Goal: Task Accomplishment & Management: Complete application form

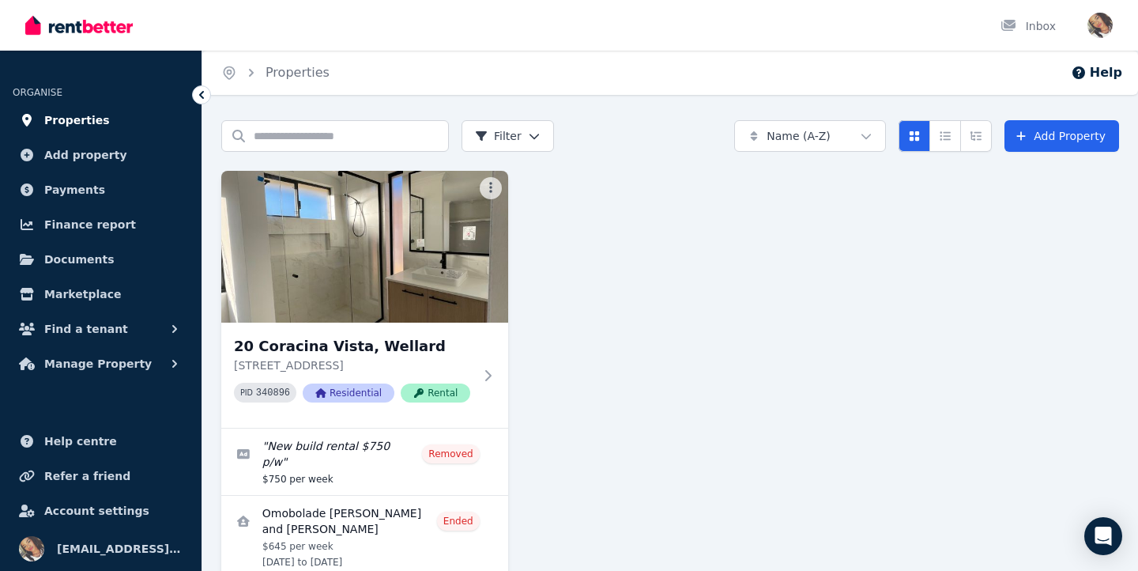
click at [116, 113] on link "Properties" at bounding box center [101, 120] width 176 height 32
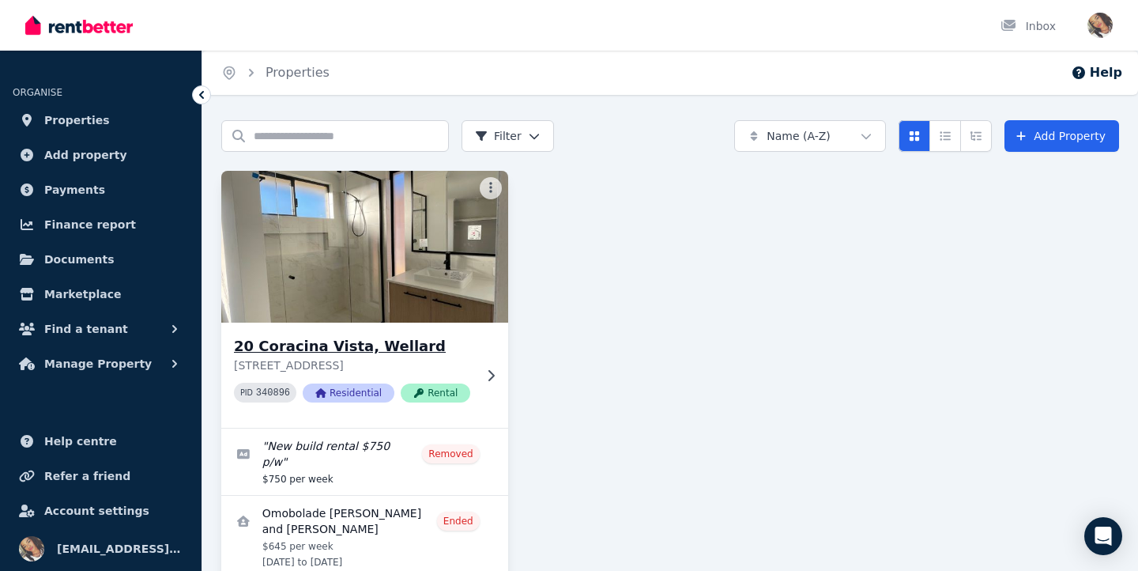
click at [327, 351] on h3 "20 Coracina Vista, Wellard" at bounding box center [353, 346] width 239 height 22
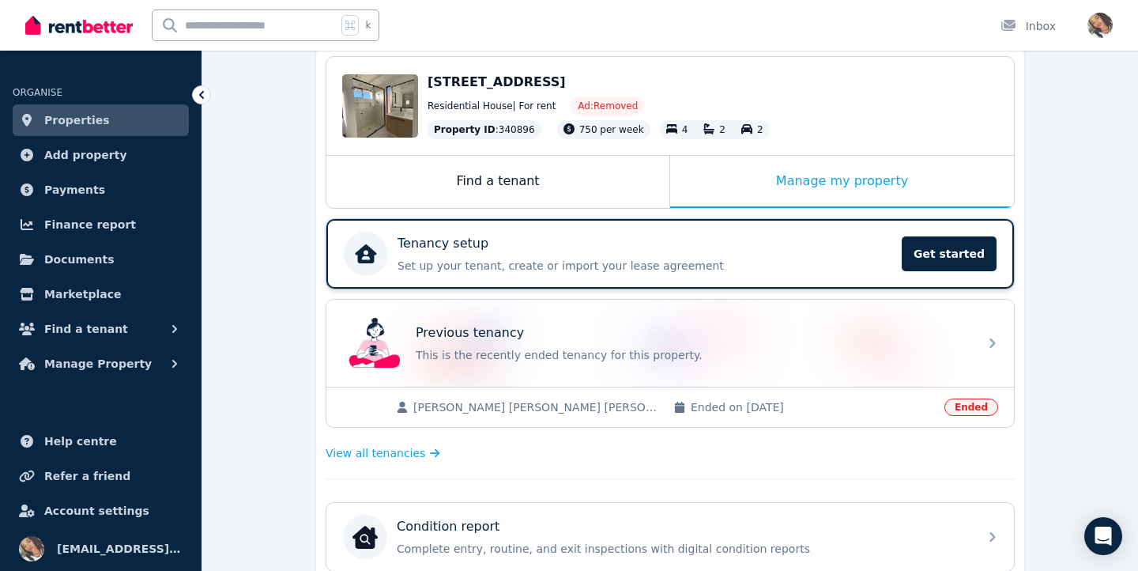
scroll to position [160, 0]
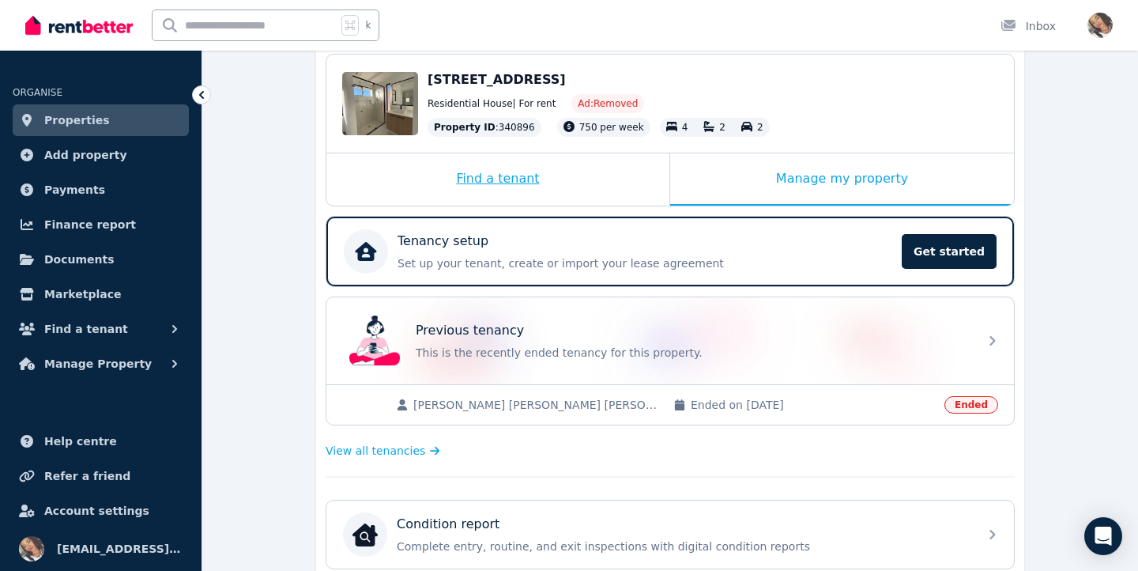
click at [556, 168] on div "Find a tenant" at bounding box center [497, 179] width 343 height 52
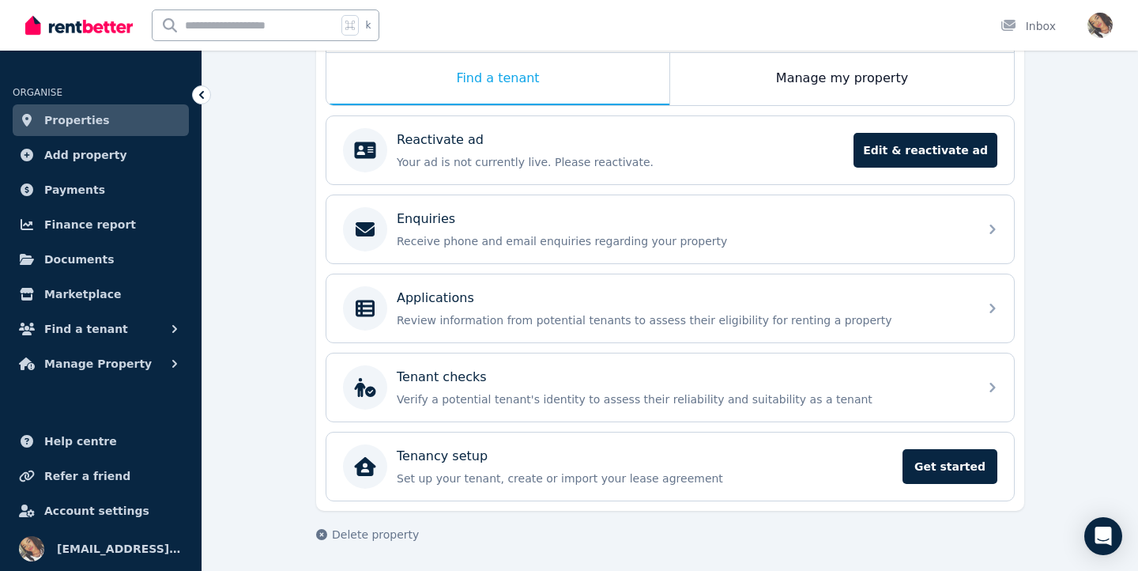
scroll to position [260, 0]
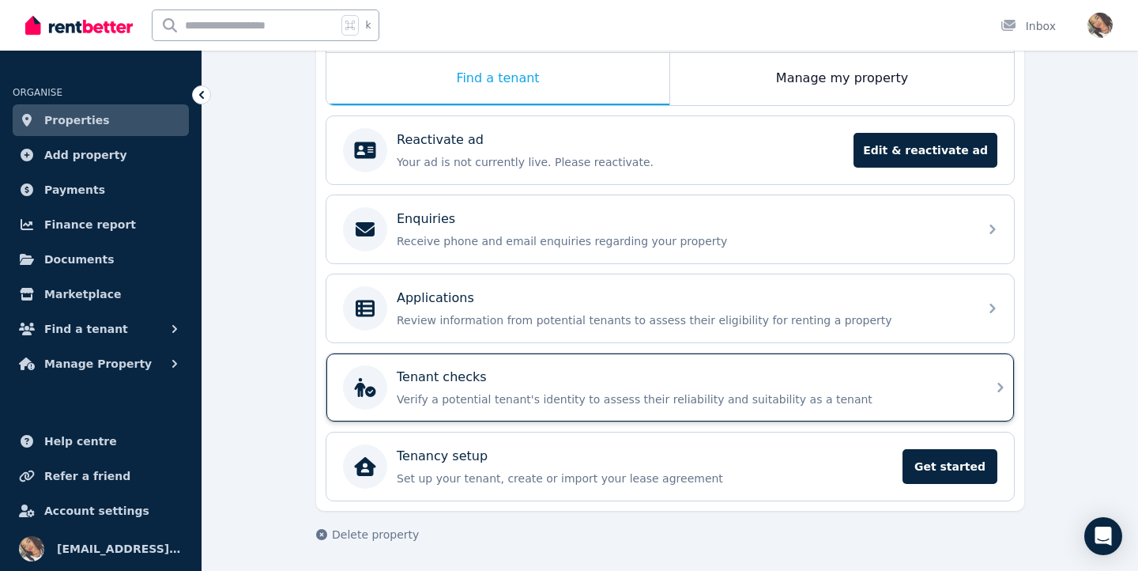
click at [458, 390] on div "Tenant checks Verify a potential tenant's identity to assess their reliability …" at bounding box center [683, 387] width 572 height 40
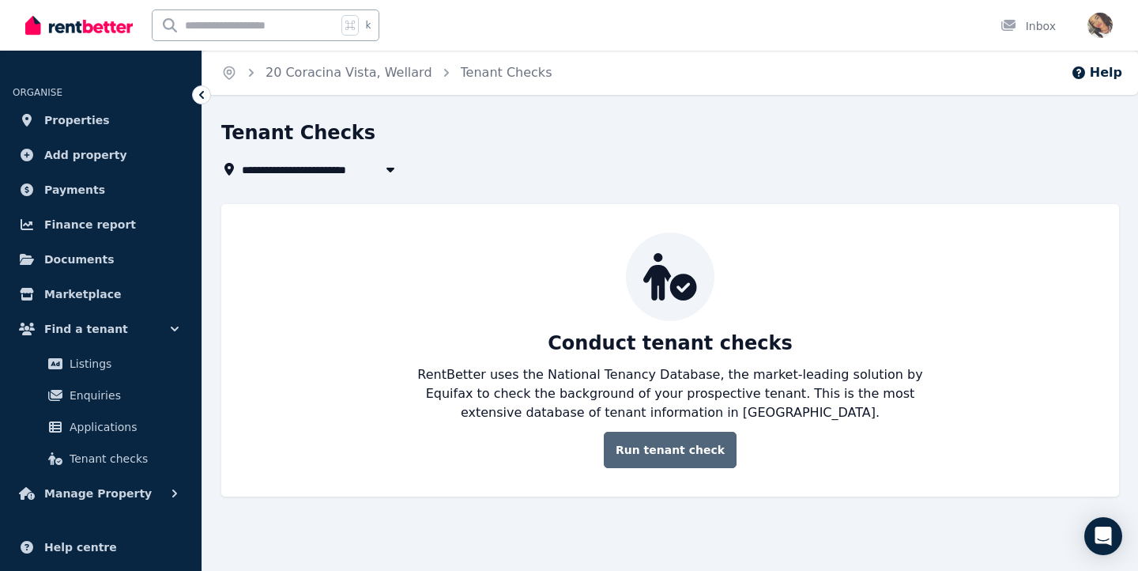
click at [665, 438] on link "Run tenant check" at bounding box center [670, 449] width 133 height 36
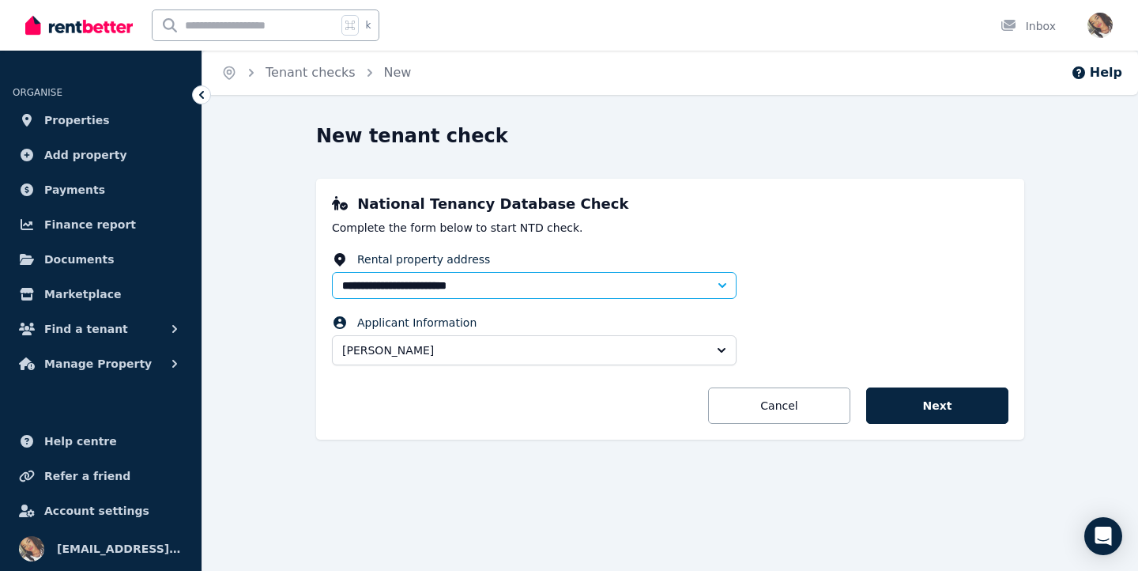
click at [677, 360] on button "[PERSON_NAME]" at bounding box center [534, 350] width 405 height 30
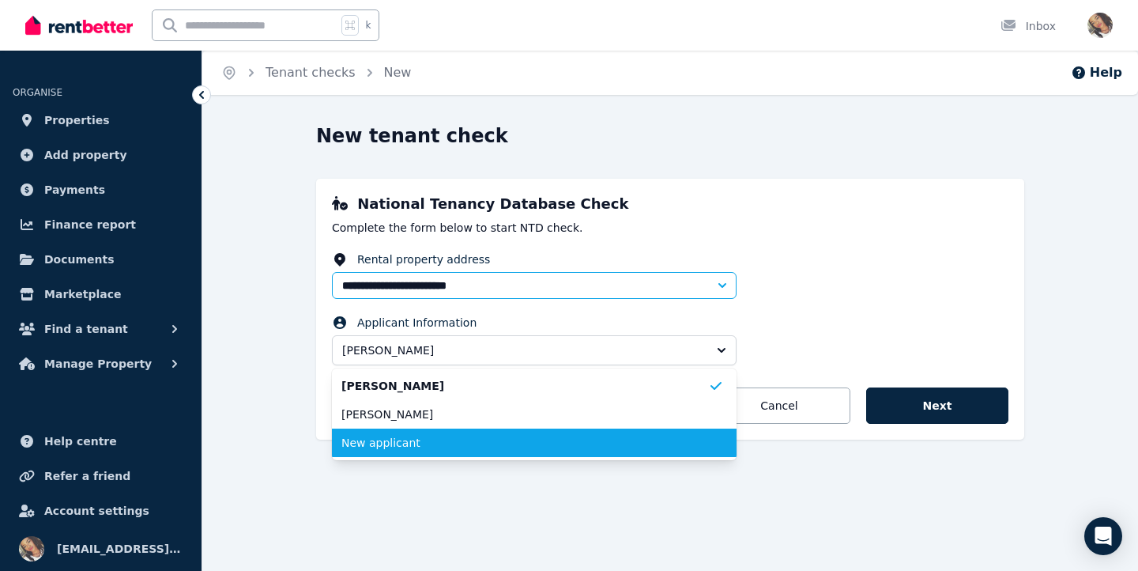
click at [643, 448] on span "New applicant" at bounding box center [524, 443] width 367 height 16
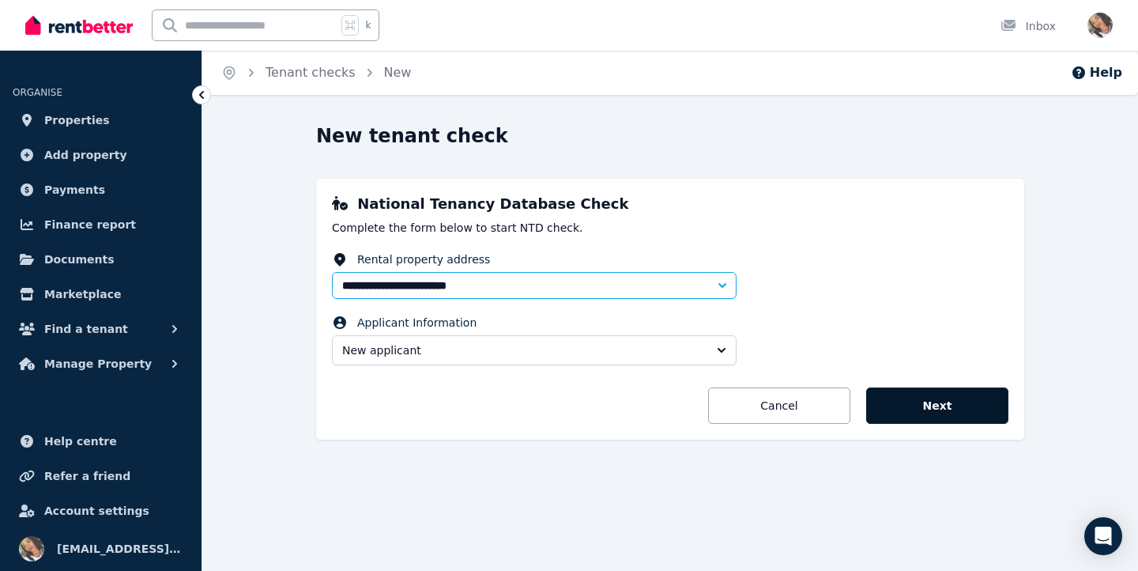
click at [900, 406] on button "Next" at bounding box center [937, 405] width 142 height 36
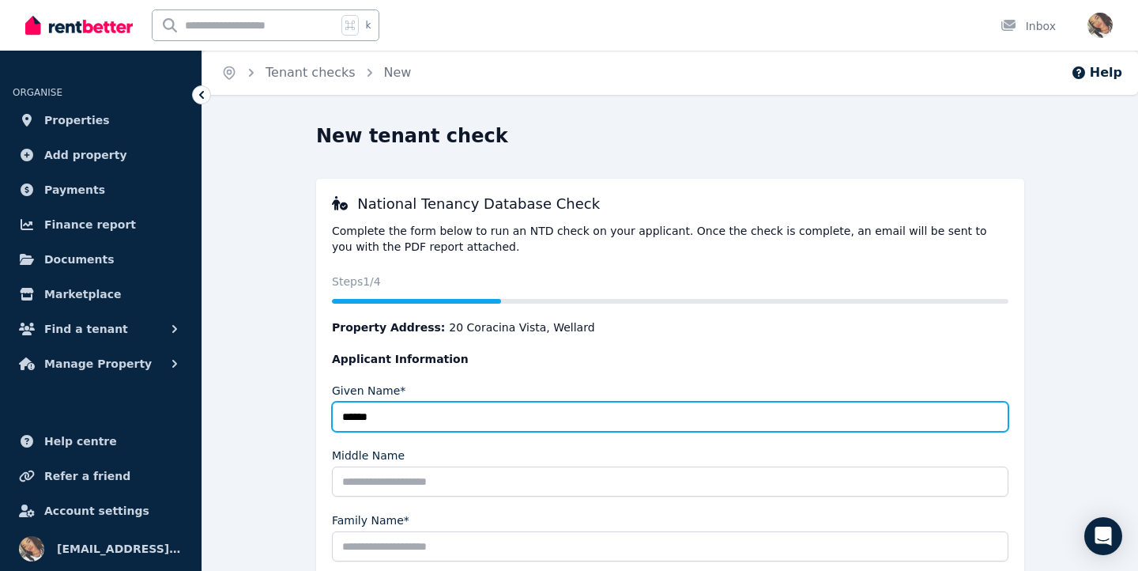
type input "*****"
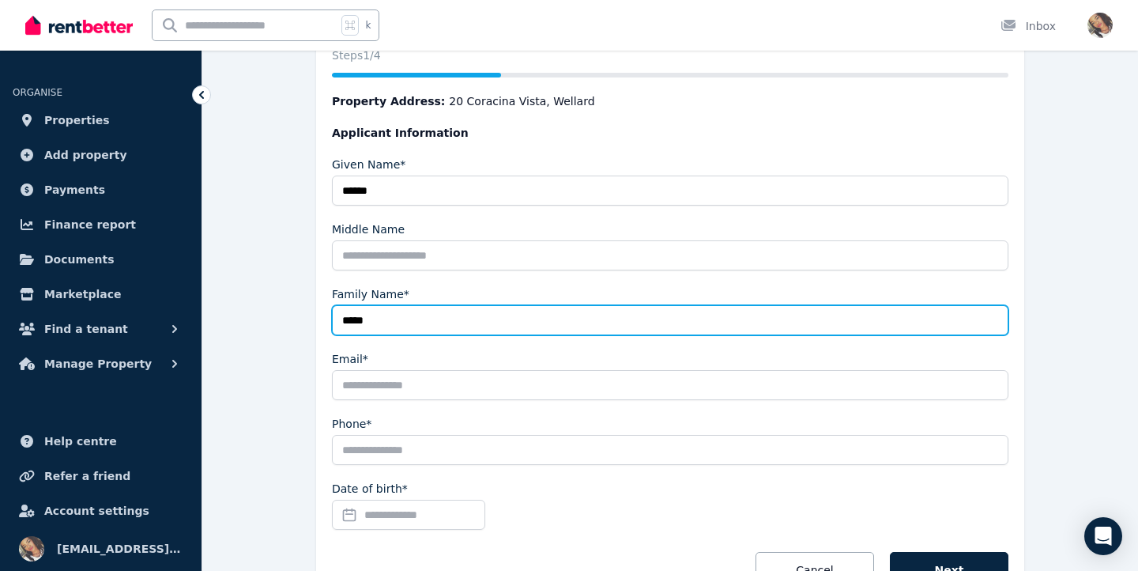
scroll to position [277, 0]
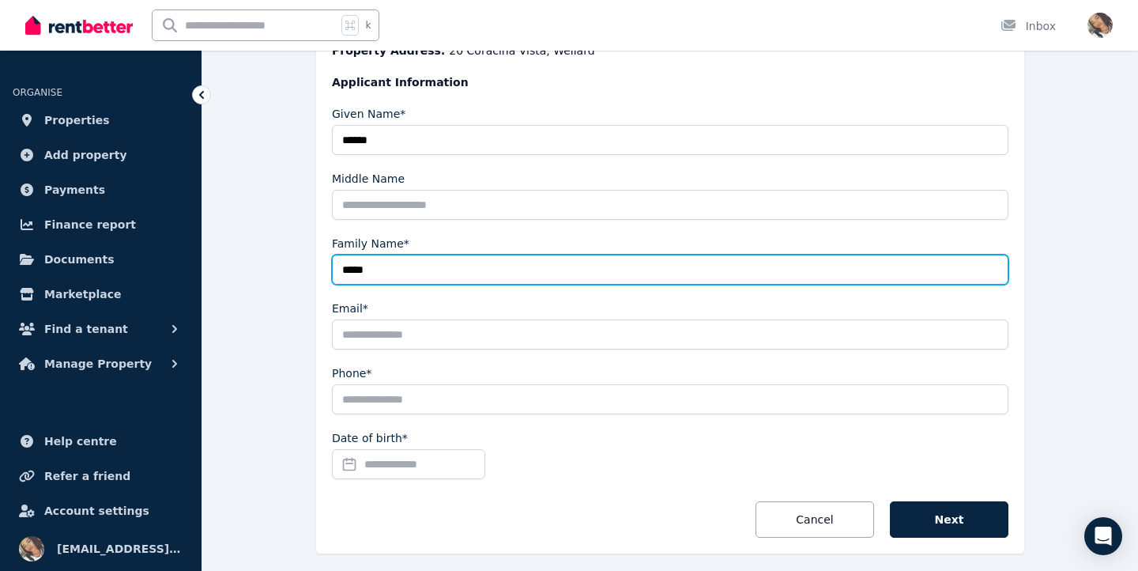
type input "****"
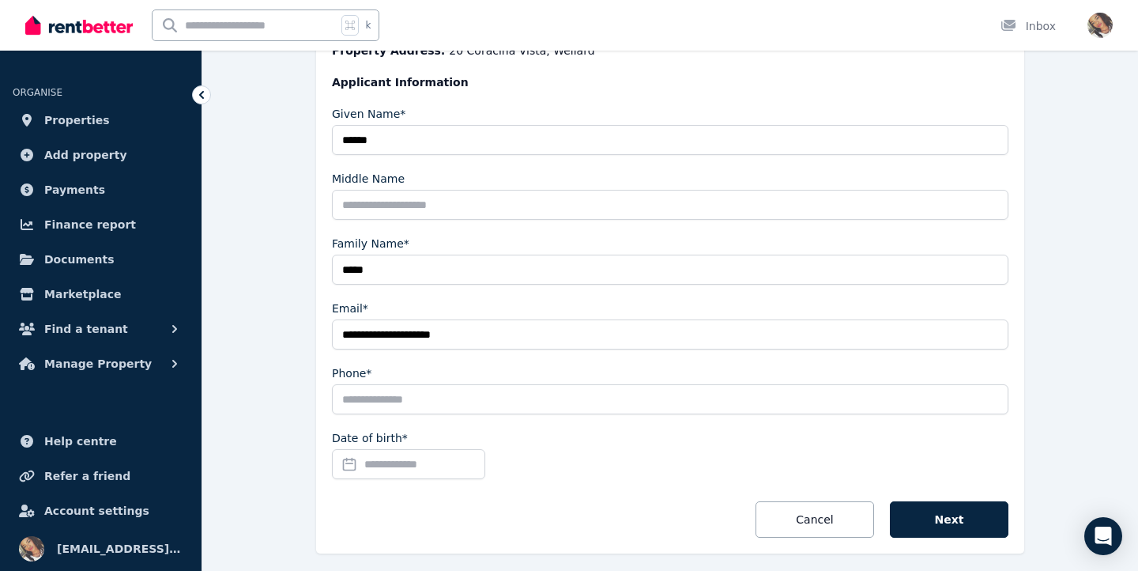
type input "**********"
click at [432, 469] on input "Date of birth*" at bounding box center [408, 464] width 153 height 30
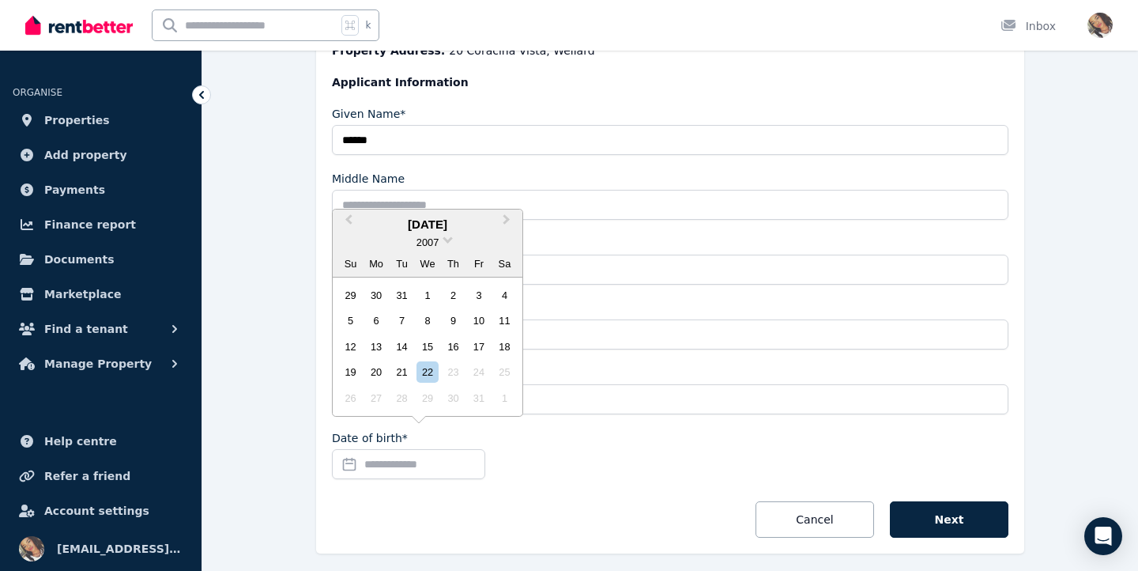
click at [559, 451] on div "Date of birth* Previous Month Next Month [DATE] 2007 Su Mo Tu We Th Fr Sa 29 30…" at bounding box center [670, 457] width 676 height 55
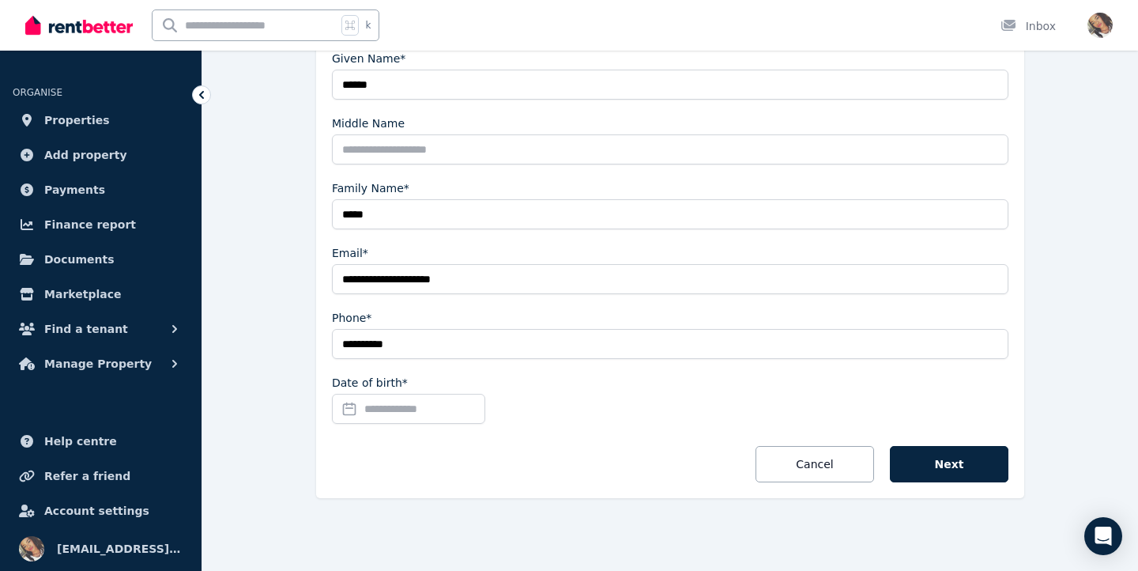
scroll to position [332, 0]
click at [461, 405] on input "Date of birth*" at bounding box center [408, 409] width 153 height 30
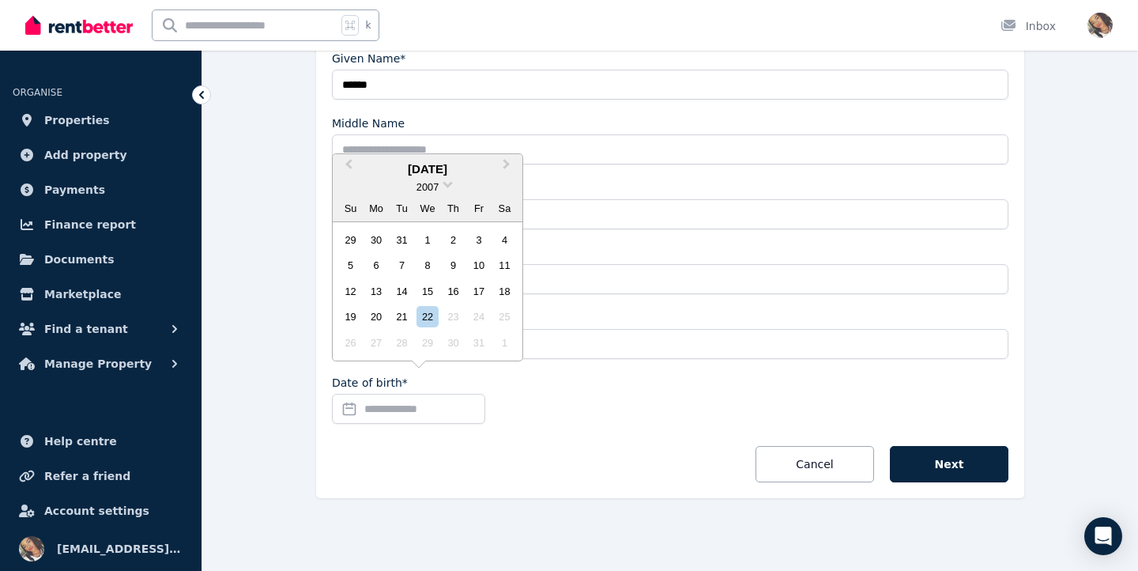
click at [444, 190] on div "2007" at bounding box center [428, 187] width 190 height 17
click at [444, 184] on span at bounding box center [448, 183] width 10 height 10
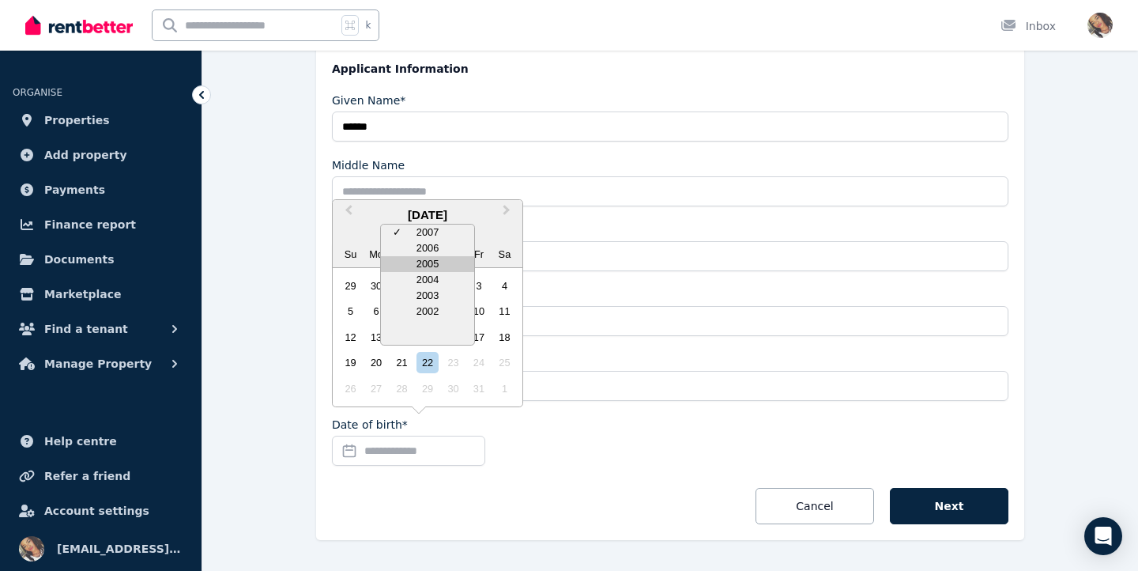
scroll to position [296, 0]
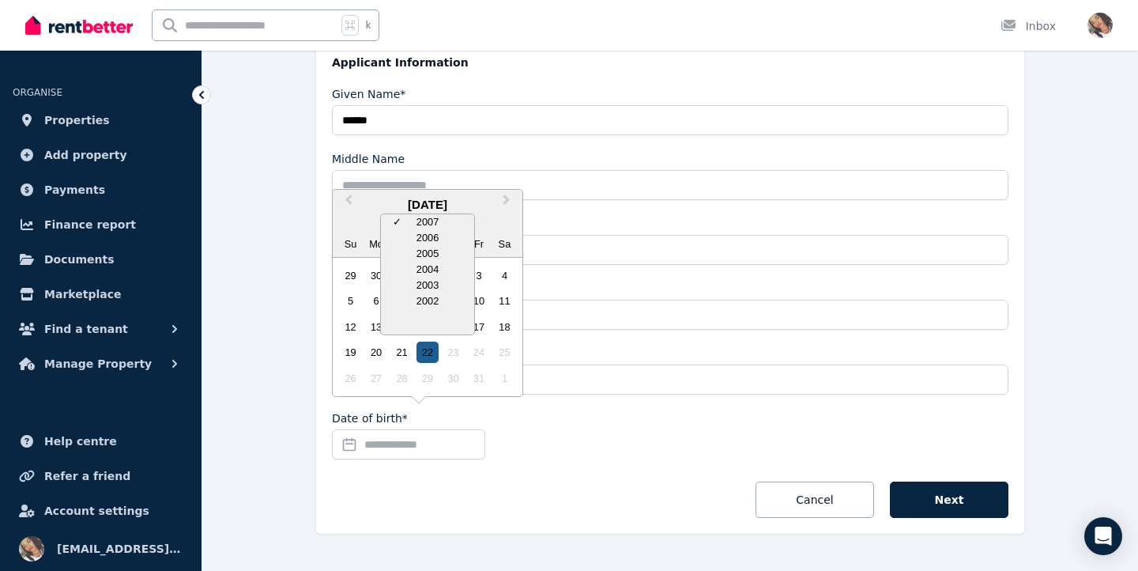
click at [432, 347] on div "22" at bounding box center [426, 351] width 21 height 21
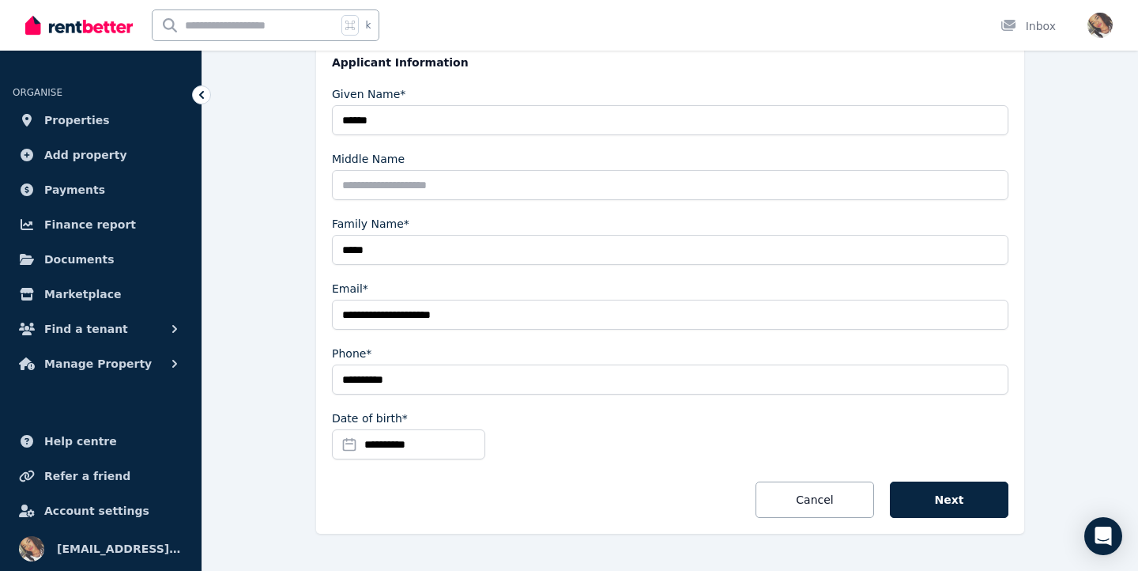
click at [433, 446] on input "**********" at bounding box center [408, 444] width 153 height 30
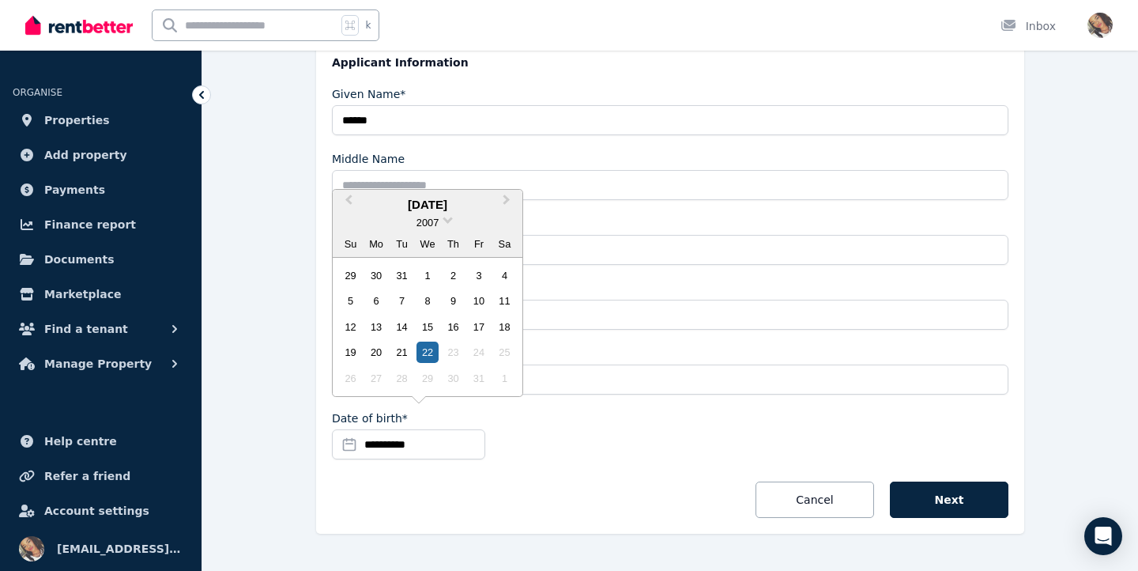
click at [405, 449] on input "**********" at bounding box center [408, 444] width 153 height 30
click at [443, 224] on div "2007" at bounding box center [428, 222] width 190 height 17
click at [446, 222] on span at bounding box center [448, 218] width 10 height 10
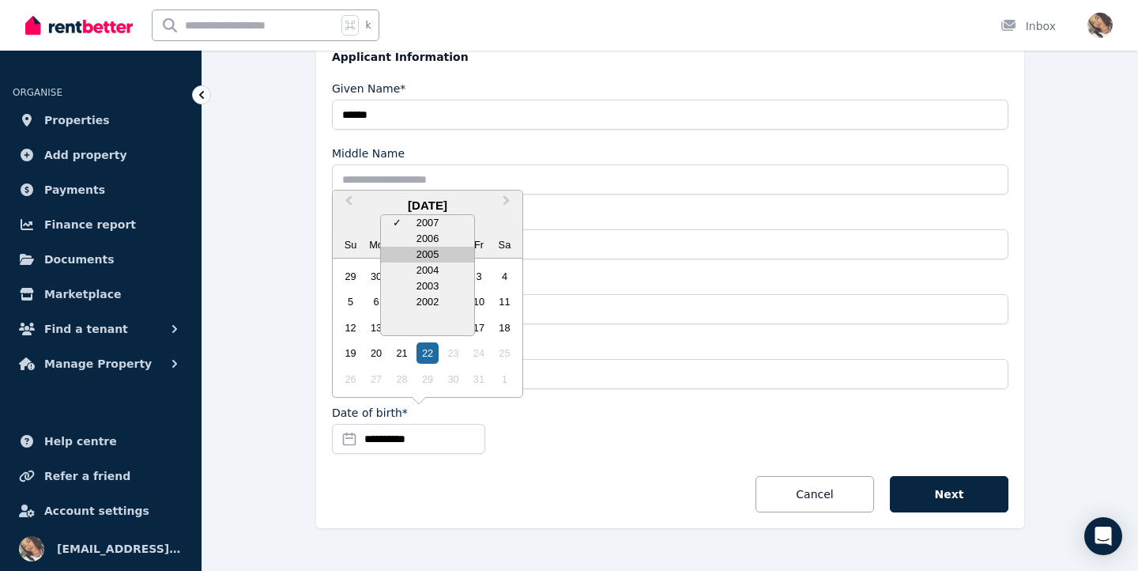
scroll to position [303, 0]
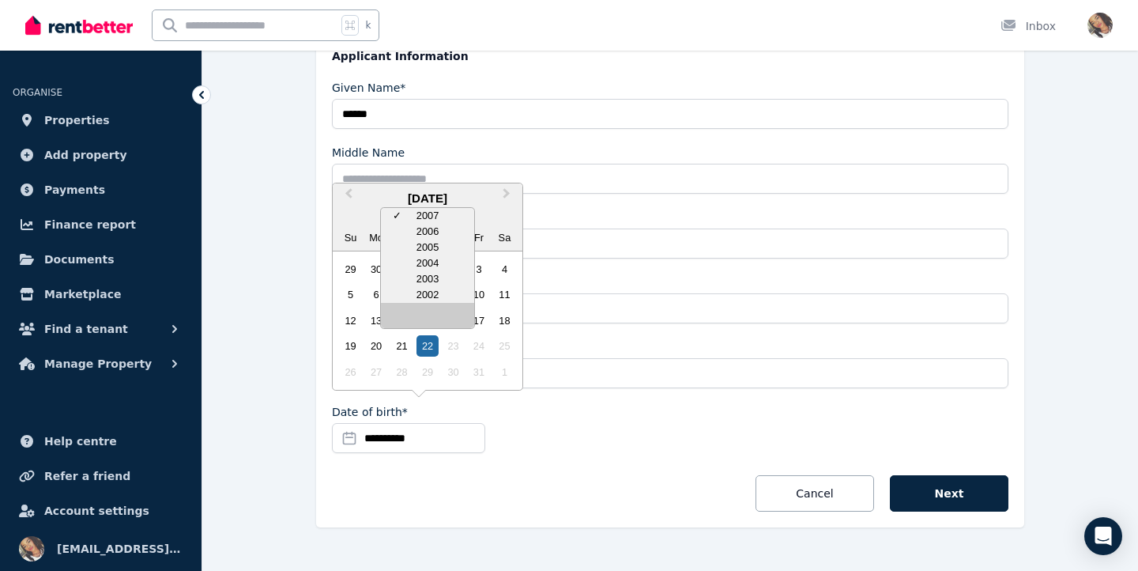
click at [434, 328] on link at bounding box center [427, 318] width 25 height 25
click at [438, 338] on link at bounding box center [427, 343] width 25 height 25
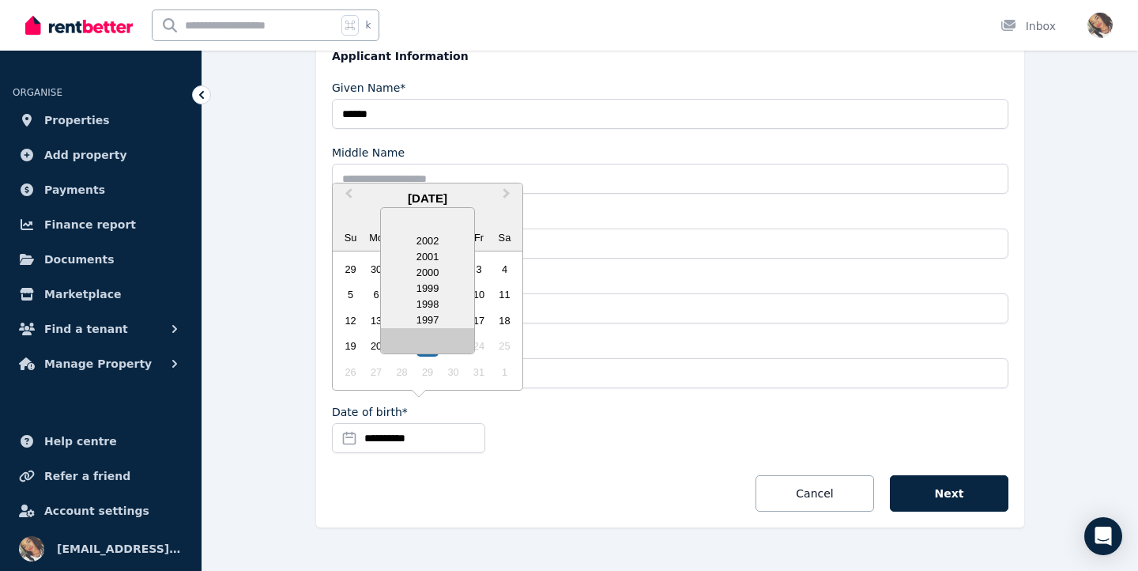
click at [438, 338] on link at bounding box center [427, 343] width 25 height 25
click at [439, 338] on link at bounding box center [427, 343] width 25 height 25
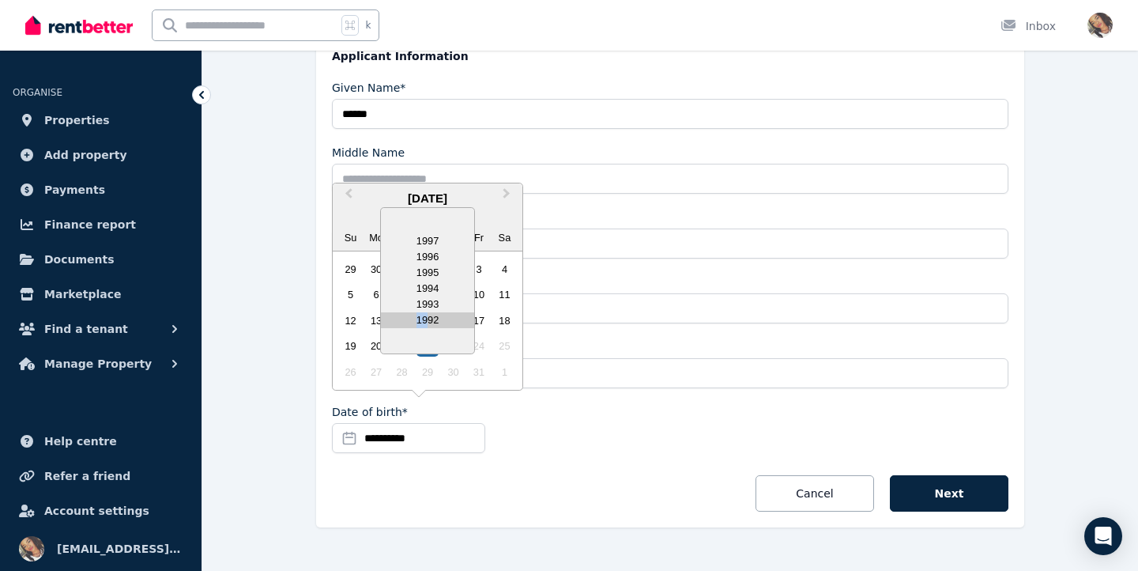
click at [428, 322] on div "1997 1996 1995 1994 1993 1992" at bounding box center [427, 280] width 95 height 147
click at [428, 322] on div "1992" at bounding box center [427, 320] width 93 height 16
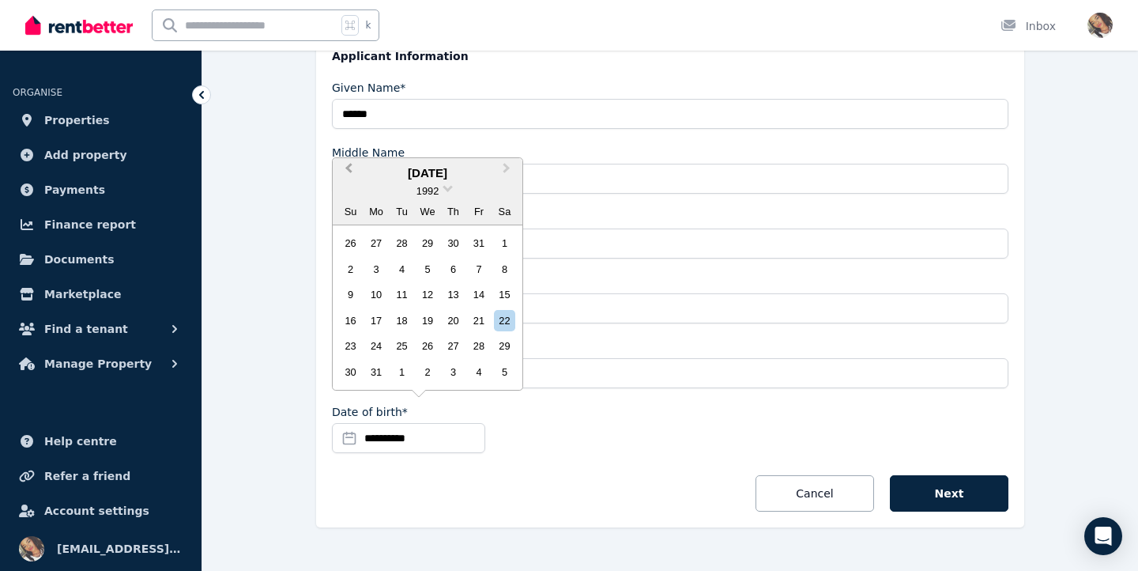
click at [349, 171] on span "Previous Month" at bounding box center [349, 172] width 0 height 24
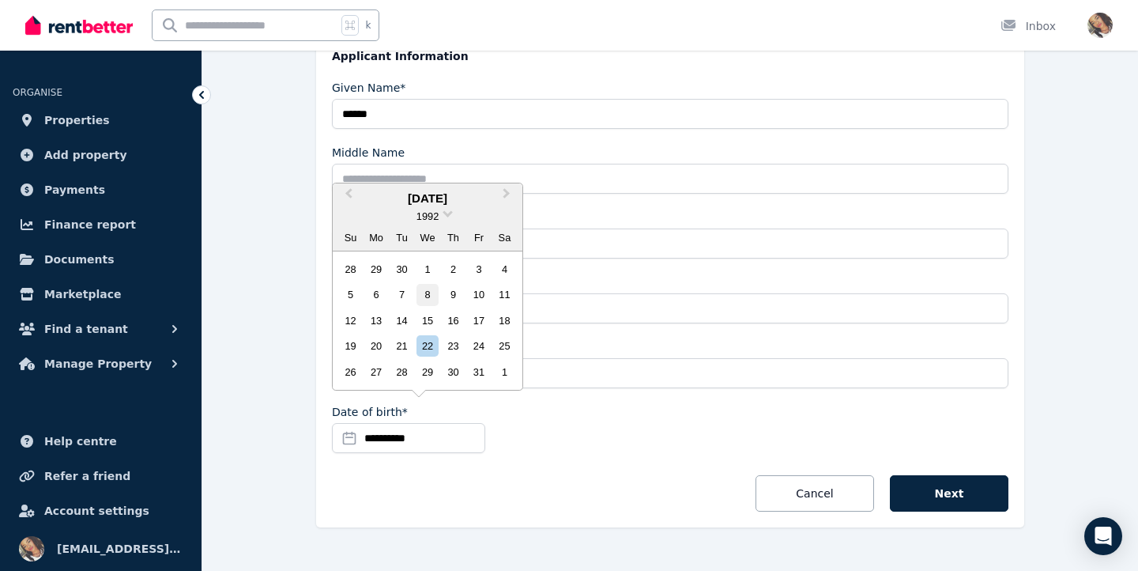
click at [423, 300] on div "8" at bounding box center [426, 294] width 21 height 21
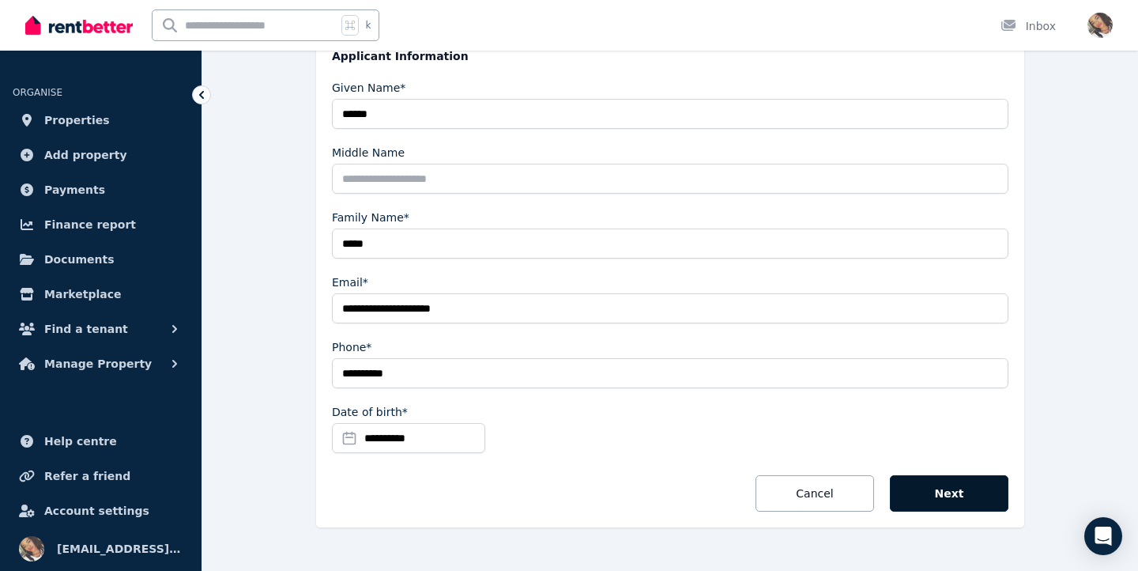
click at [934, 485] on button "Next" at bounding box center [949, 493] width 119 height 36
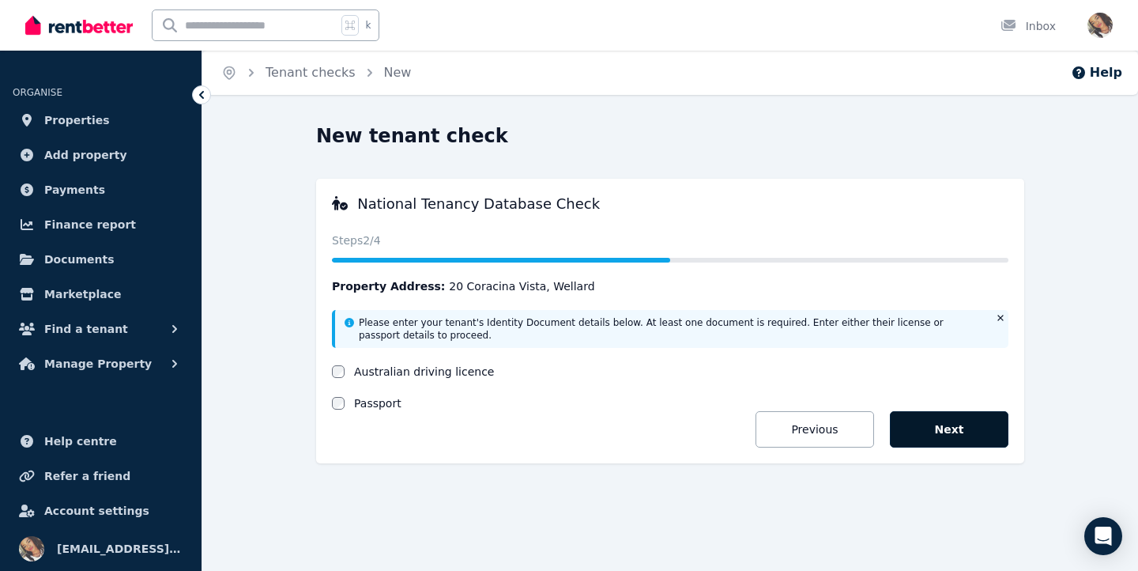
scroll to position [0, 0]
click at [433, 369] on label "Australian driving licence" at bounding box center [424, 372] width 140 height 16
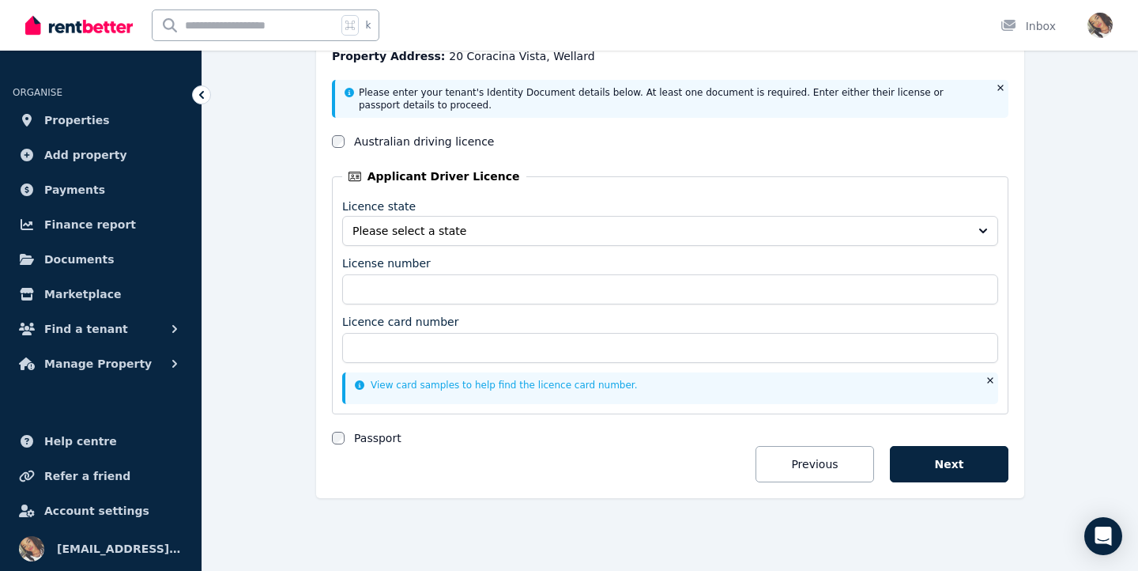
scroll to position [230, 0]
click at [698, 237] on span "Please select a state" at bounding box center [658, 231] width 613 height 16
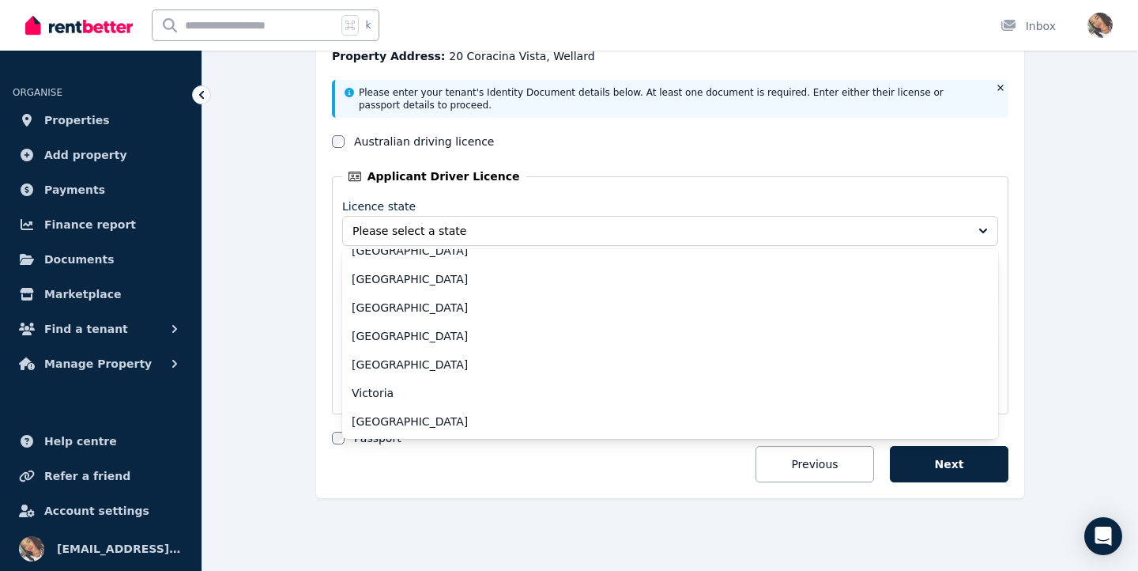
scroll to position [73, 0]
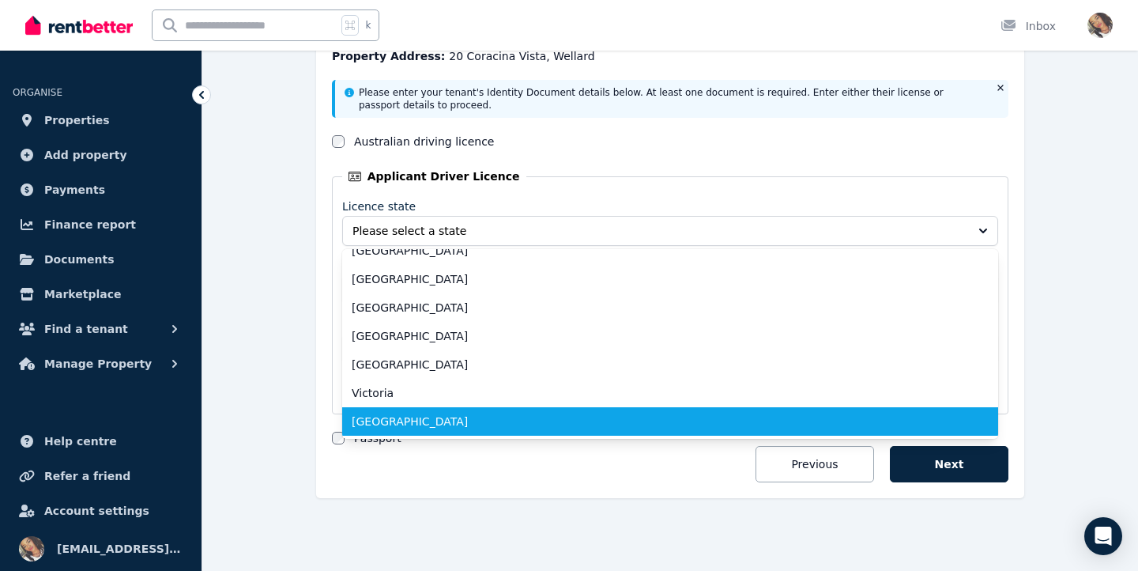
click at [644, 422] on span "[GEOGRAPHIC_DATA]" at bounding box center [661, 421] width 618 height 16
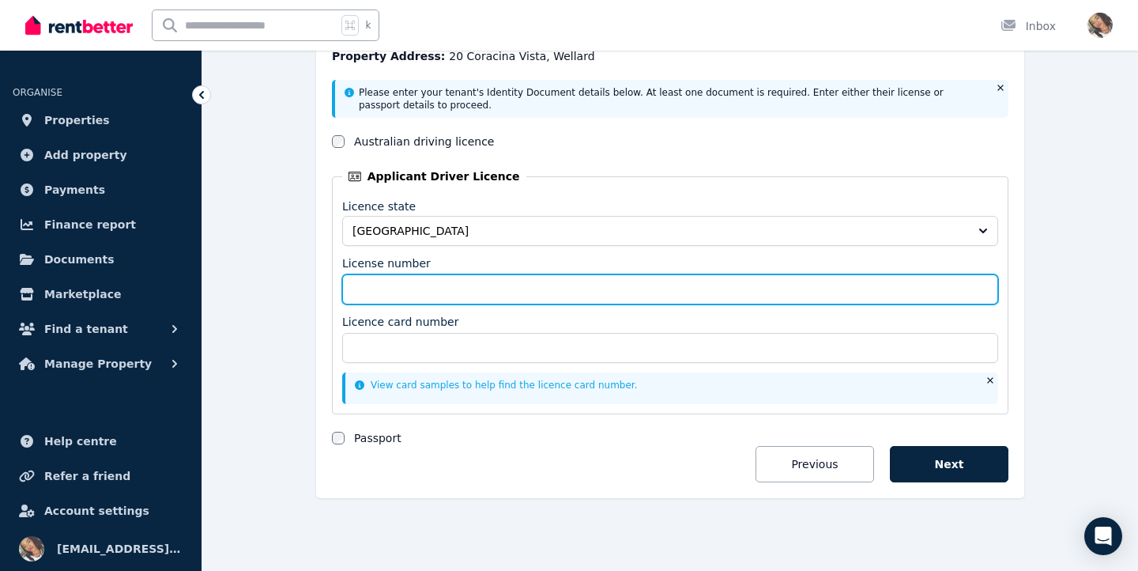
click at [642, 291] on input "License number" at bounding box center [670, 289] width 656 height 30
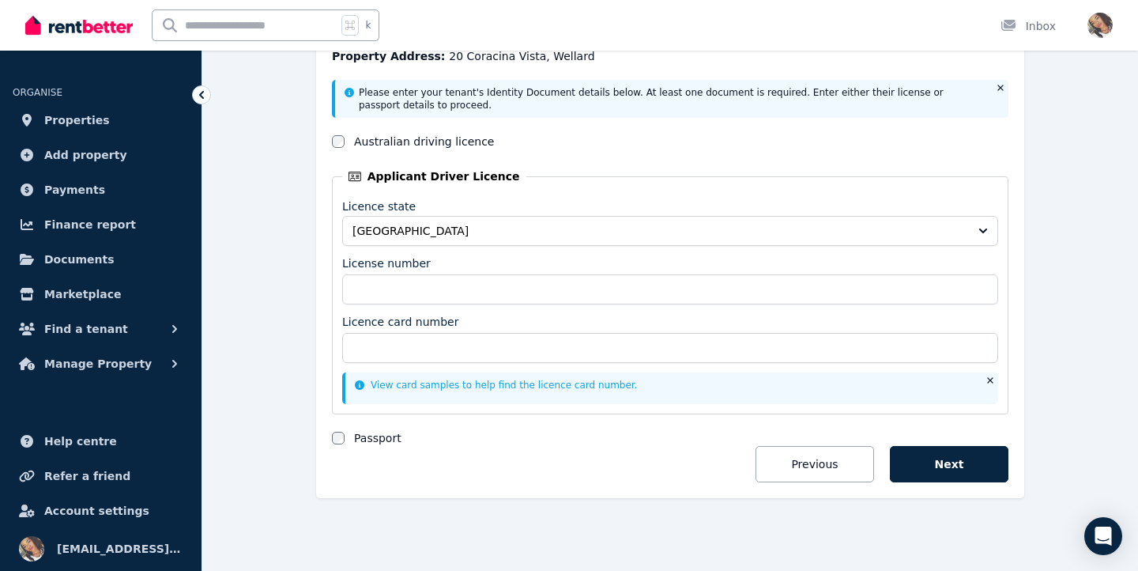
click at [538, 382] on link "View card samples to help find the licence card number." at bounding box center [496, 384] width 283 height 11
click at [914, 454] on button "Next" at bounding box center [949, 464] width 119 height 36
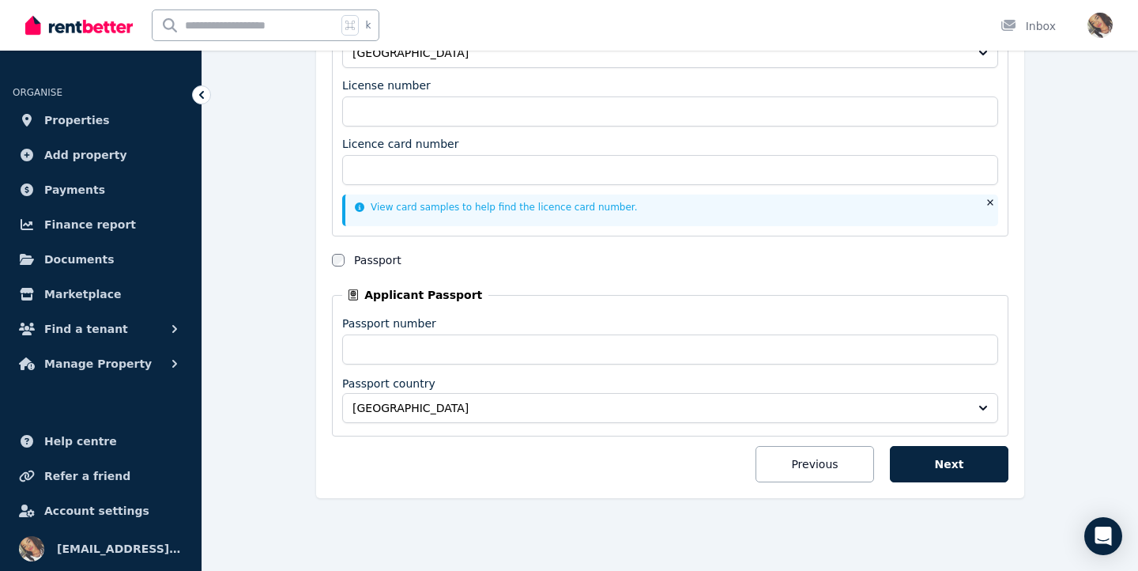
scroll to position [408, 0]
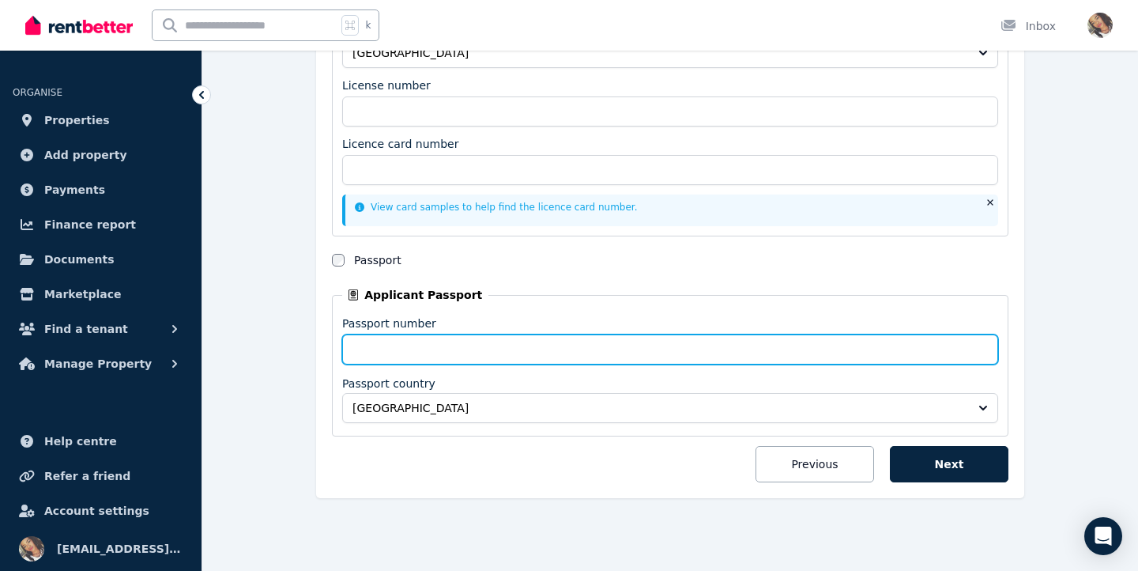
click at [430, 357] on input "Passport number" at bounding box center [670, 349] width 656 height 30
type input "**********"
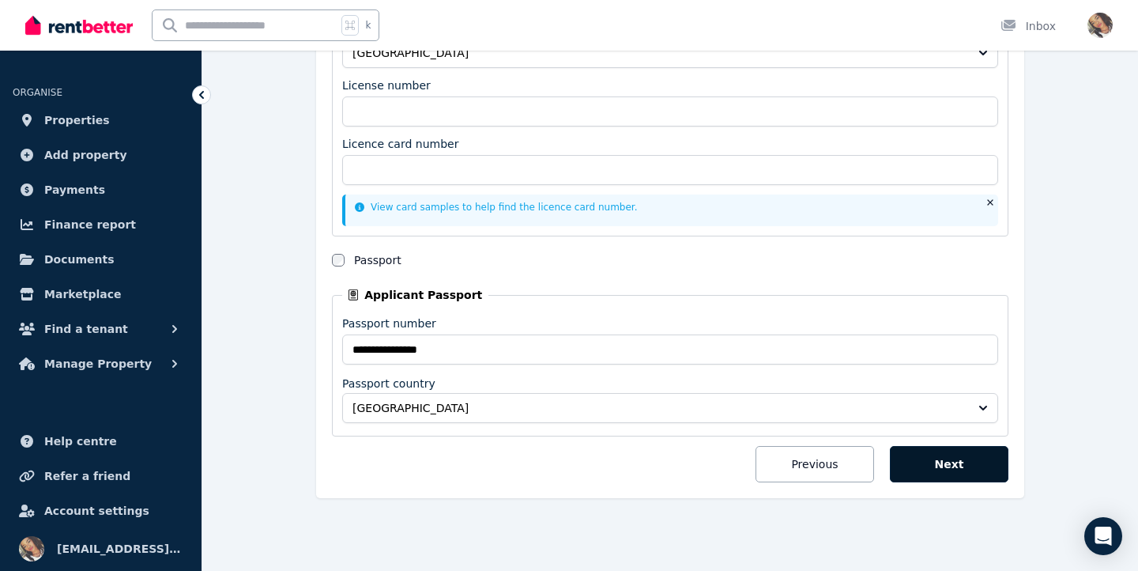
click at [982, 458] on button "Next" at bounding box center [949, 464] width 119 height 36
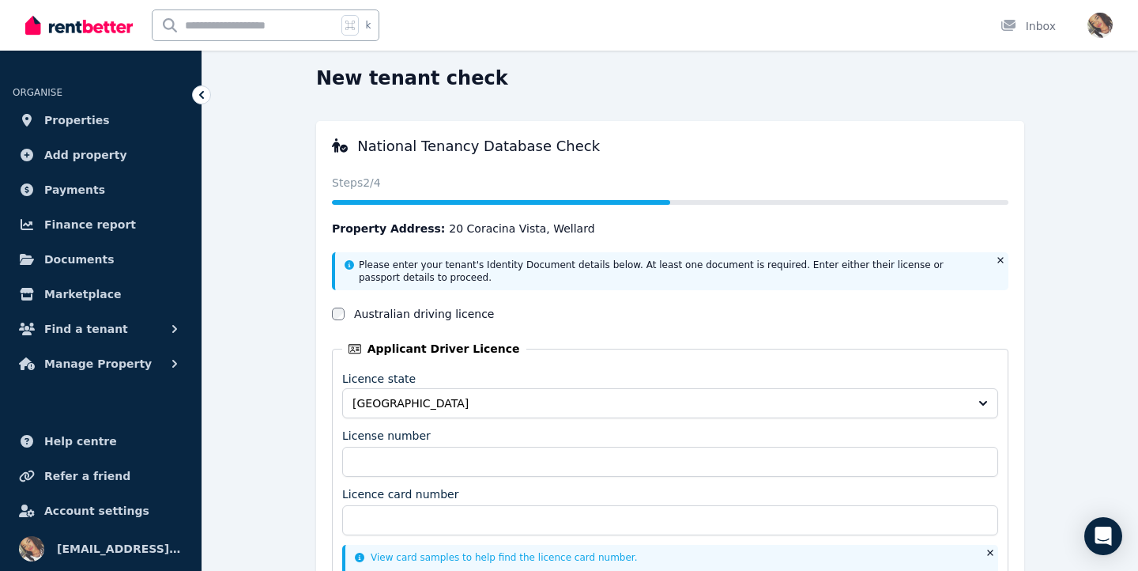
scroll to position [55, 0]
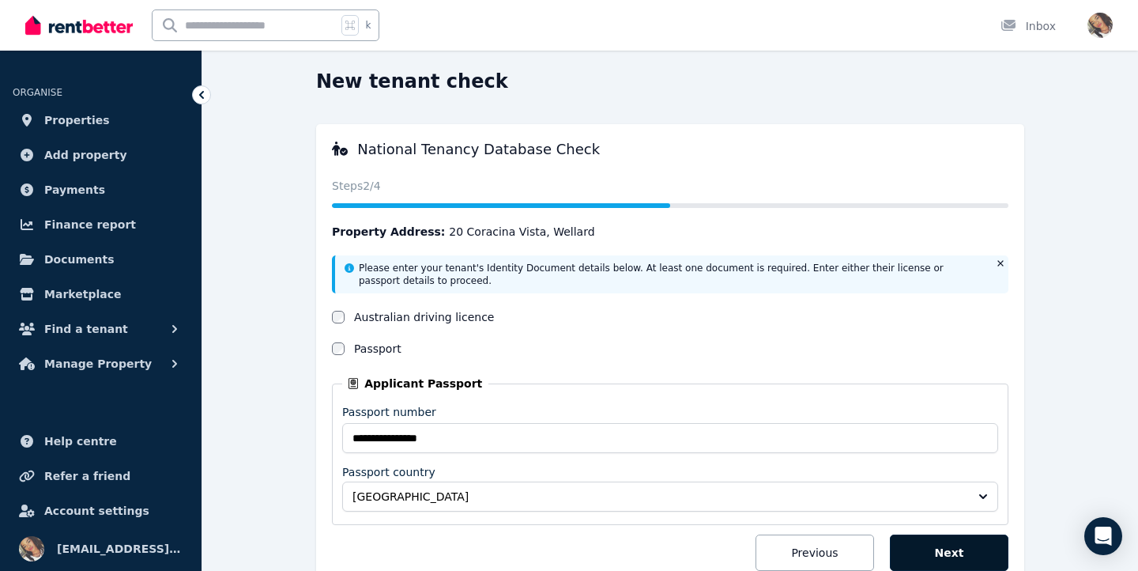
click at [923, 550] on button "Next" at bounding box center [949, 552] width 119 height 36
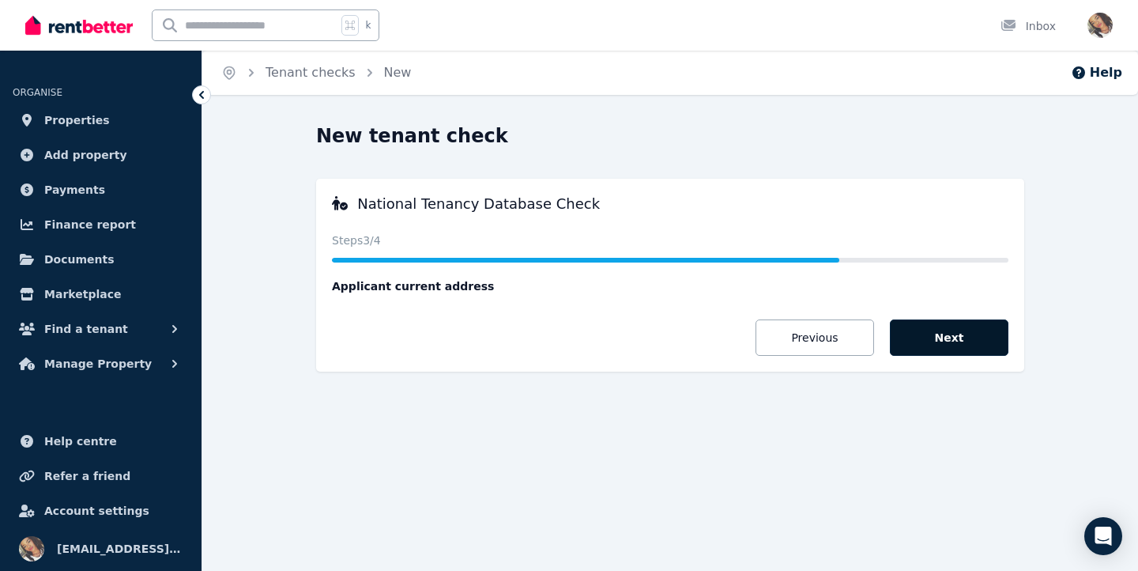
scroll to position [0, 0]
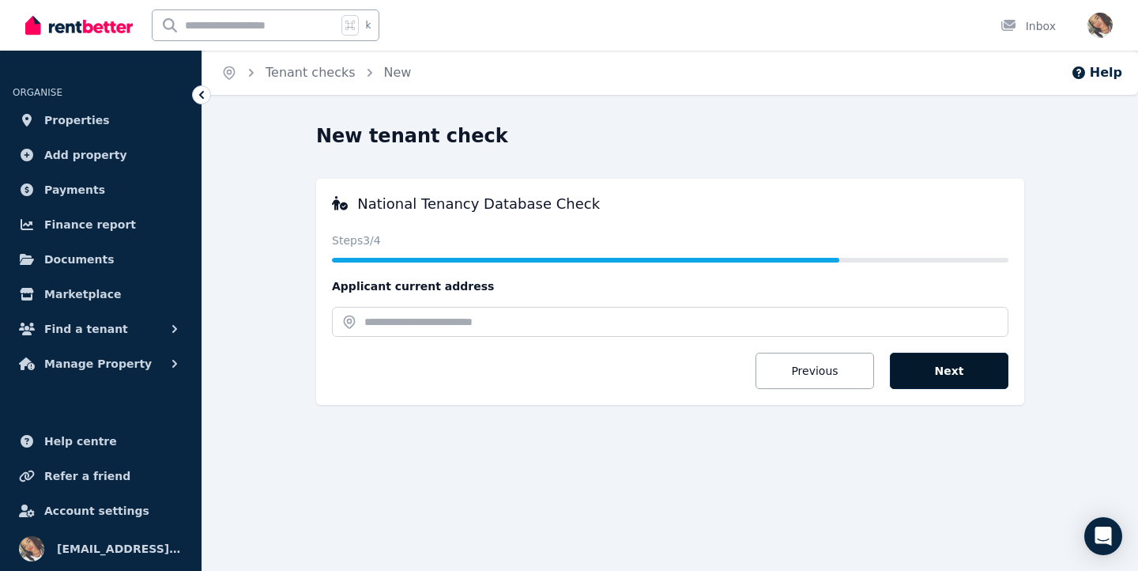
click at [978, 379] on button "Next" at bounding box center [949, 370] width 119 height 36
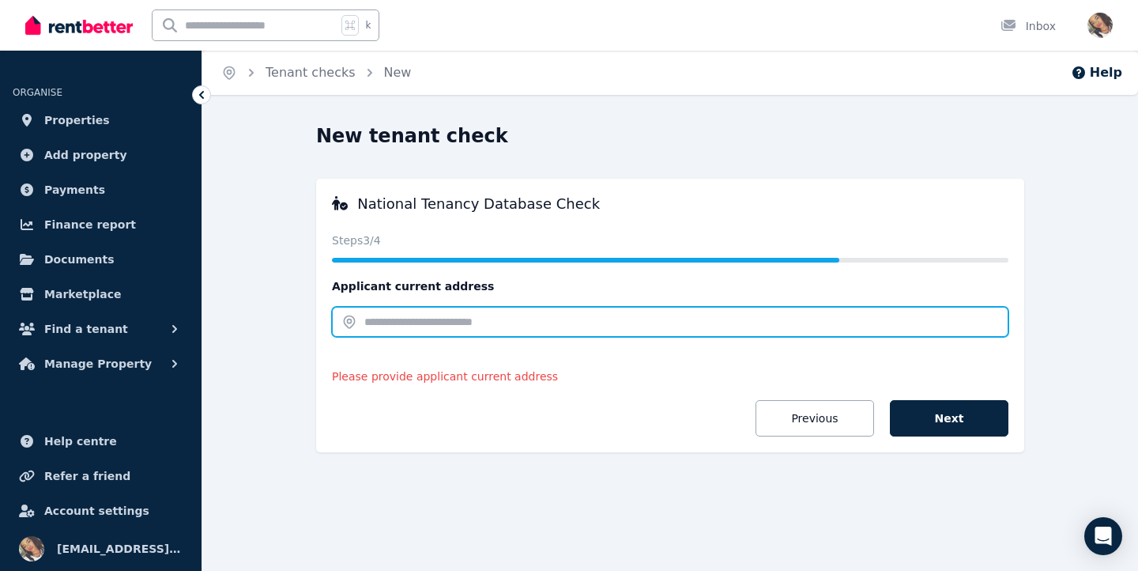
click at [804, 322] on input "text" at bounding box center [670, 322] width 676 height 30
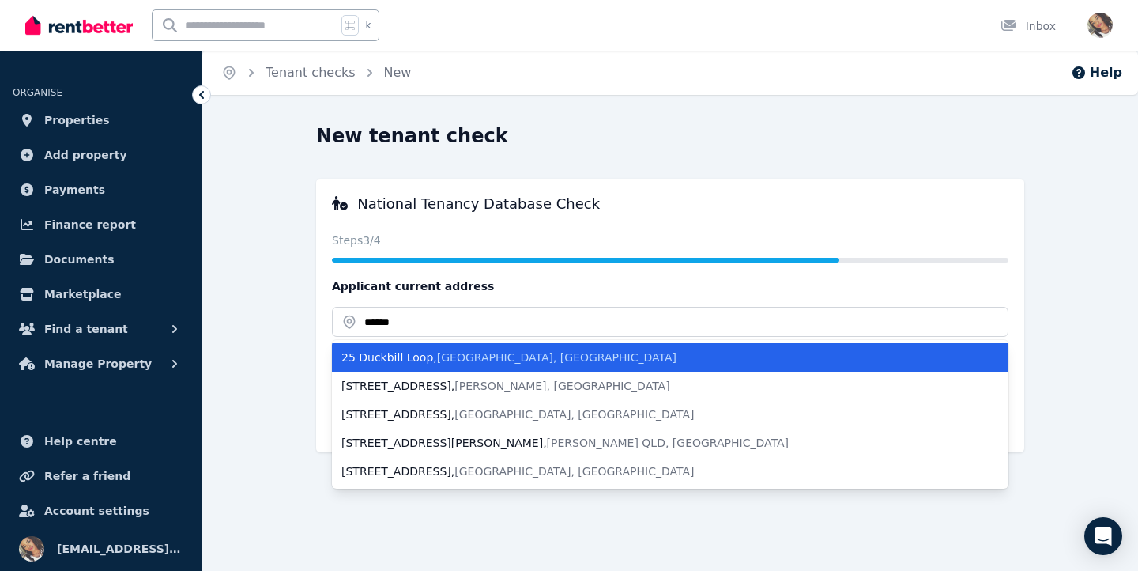
click at [656, 364] on div "[STREET_ADDRESS]" at bounding box center [660, 357] width 639 height 16
type input "**********"
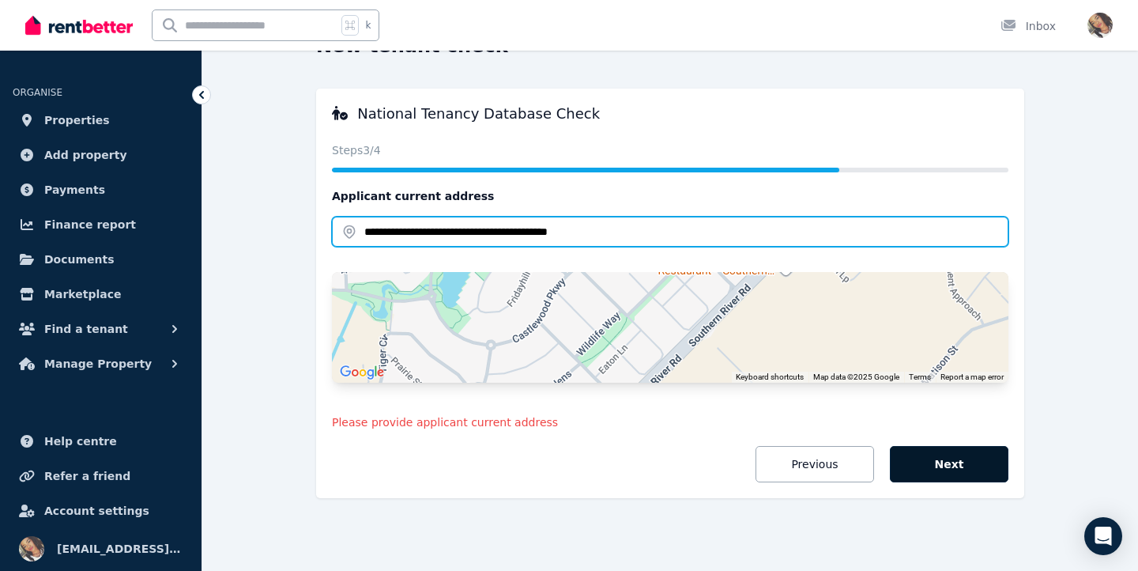
scroll to position [90, 0]
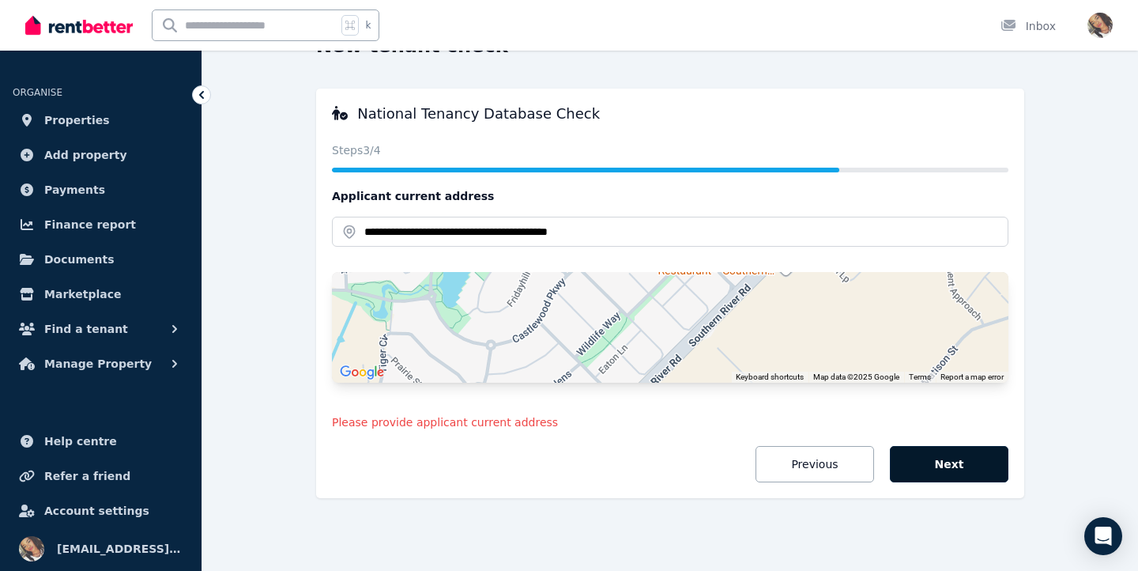
click at [948, 459] on button "Next" at bounding box center [949, 464] width 119 height 36
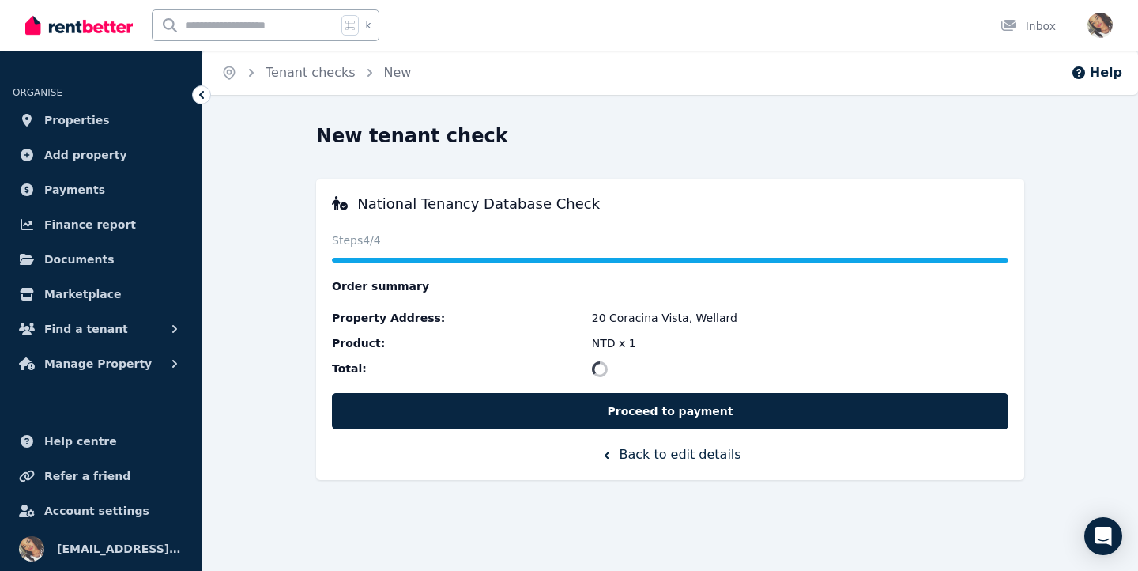
scroll to position [0, 0]
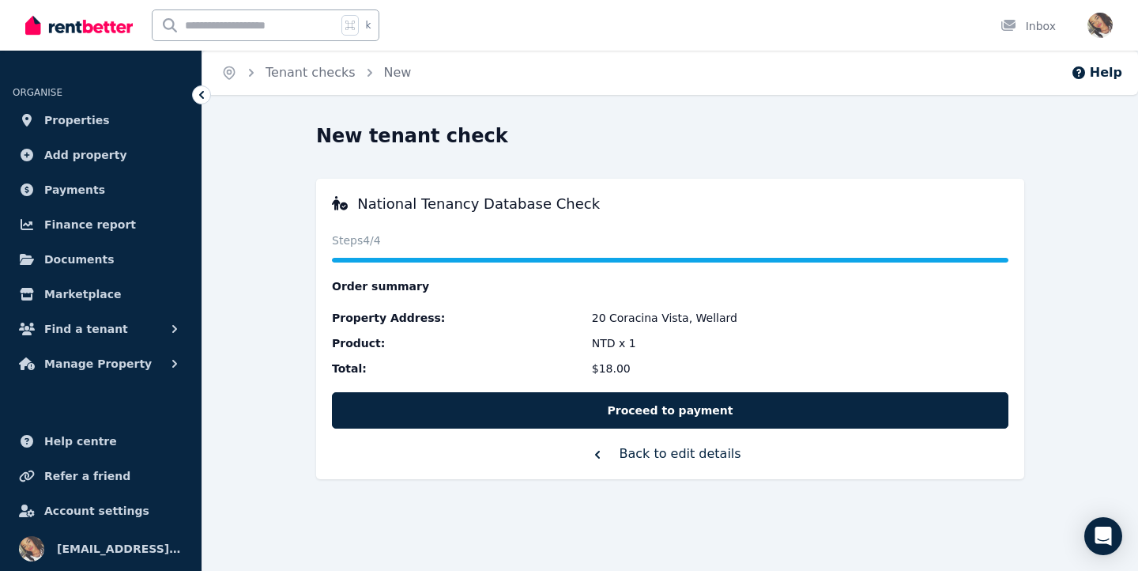
click at [682, 455] on button "Back to edit details" at bounding box center [670, 453] width 676 height 19
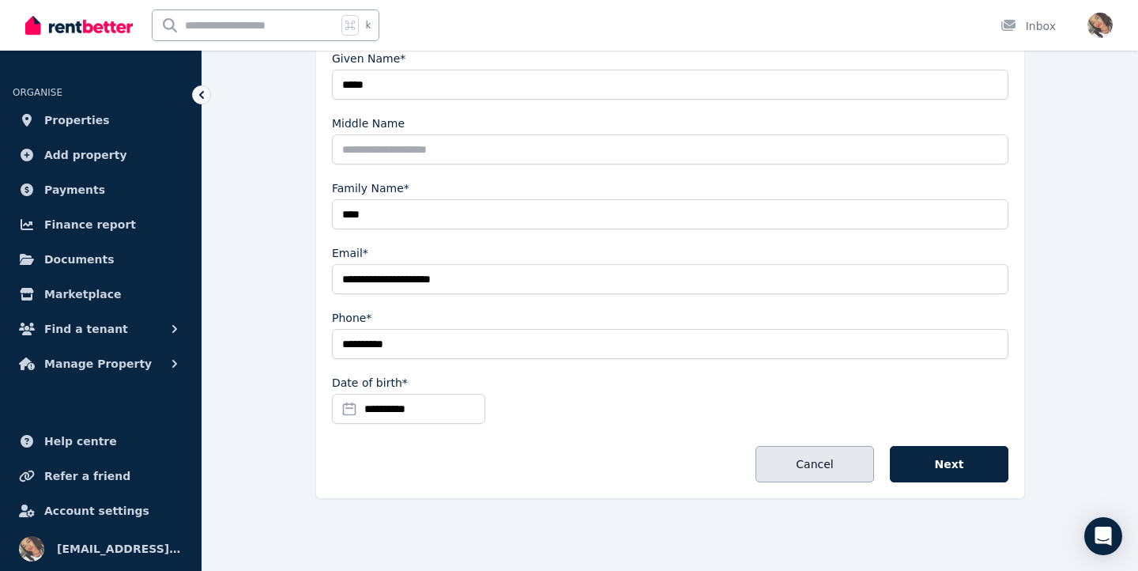
scroll to position [332, 0]
click at [830, 454] on button "Cancel" at bounding box center [814, 464] width 119 height 36
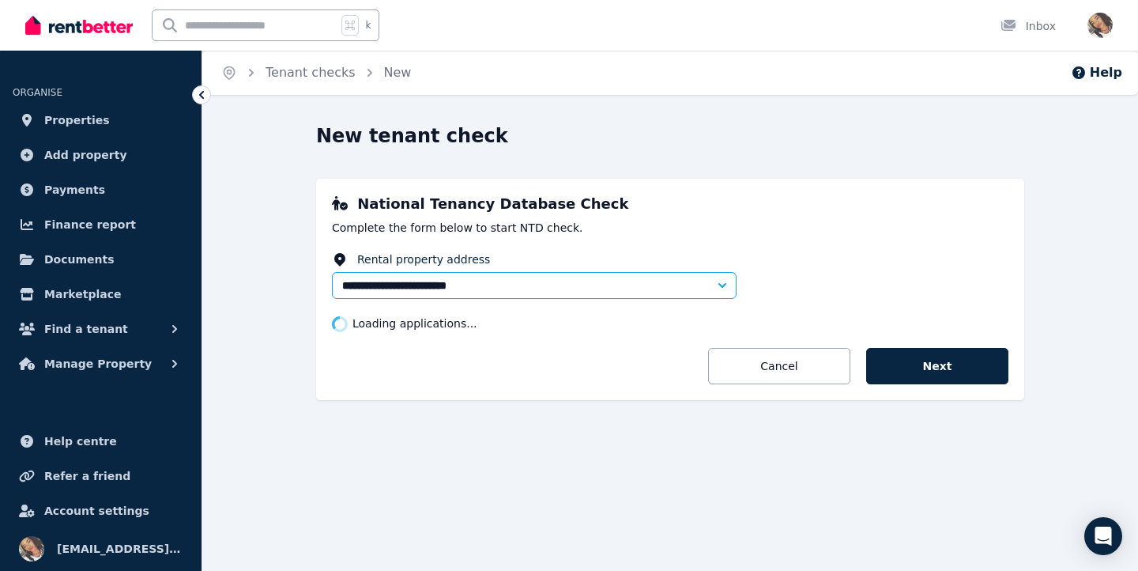
click at [752, 421] on div "**********" at bounding box center [670, 283] width 708 height 321
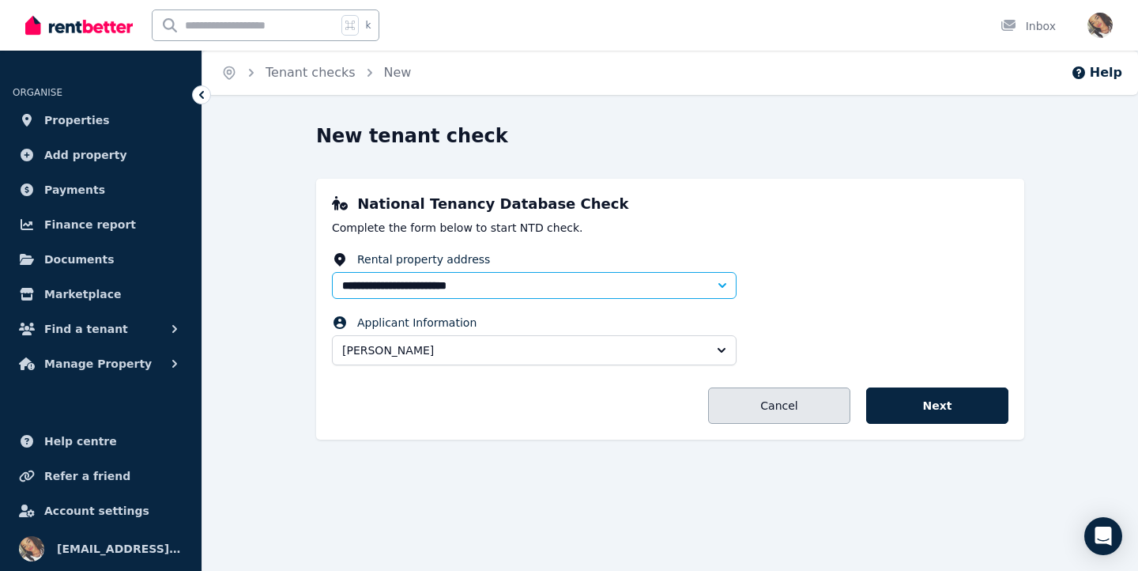
click at [770, 392] on link "Cancel" at bounding box center [779, 405] width 142 height 36
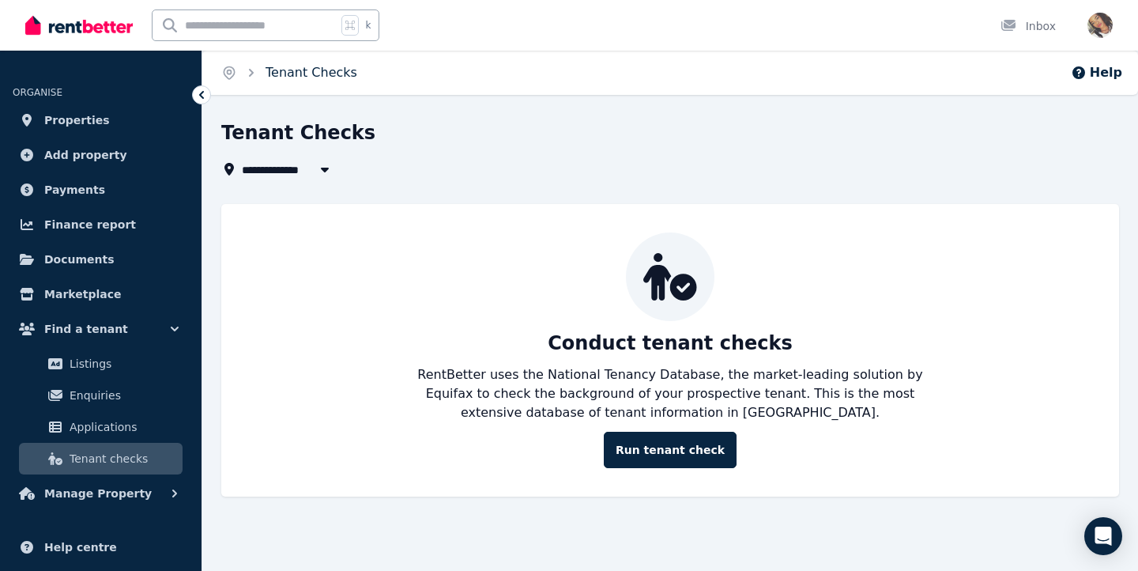
click at [292, 75] on link "Tenant Checks" at bounding box center [312, 72] width 92 height 15
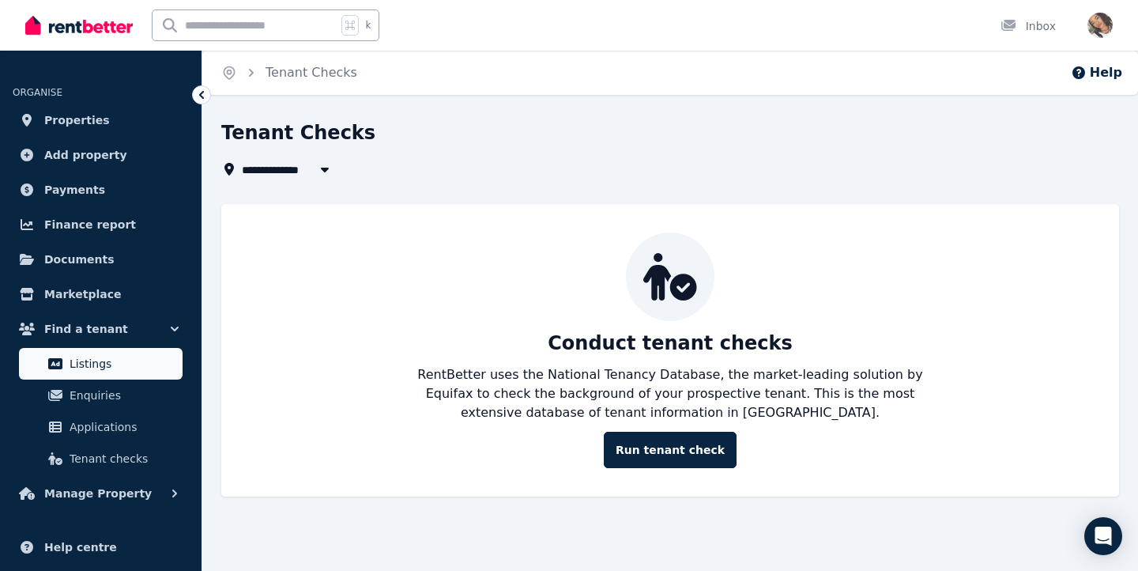
click at [103, 360] on span "Listings" at bounding box center [123, 363] width 107 height 19
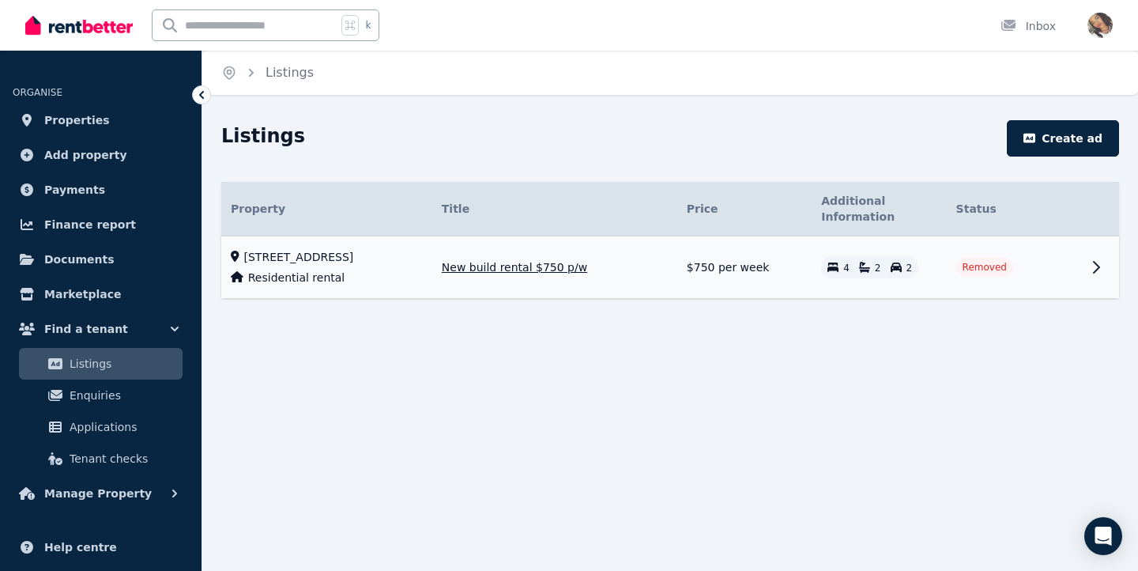
click at [978, 264] on span "Removed" at bounding box center [985, 267] width 44 height 13
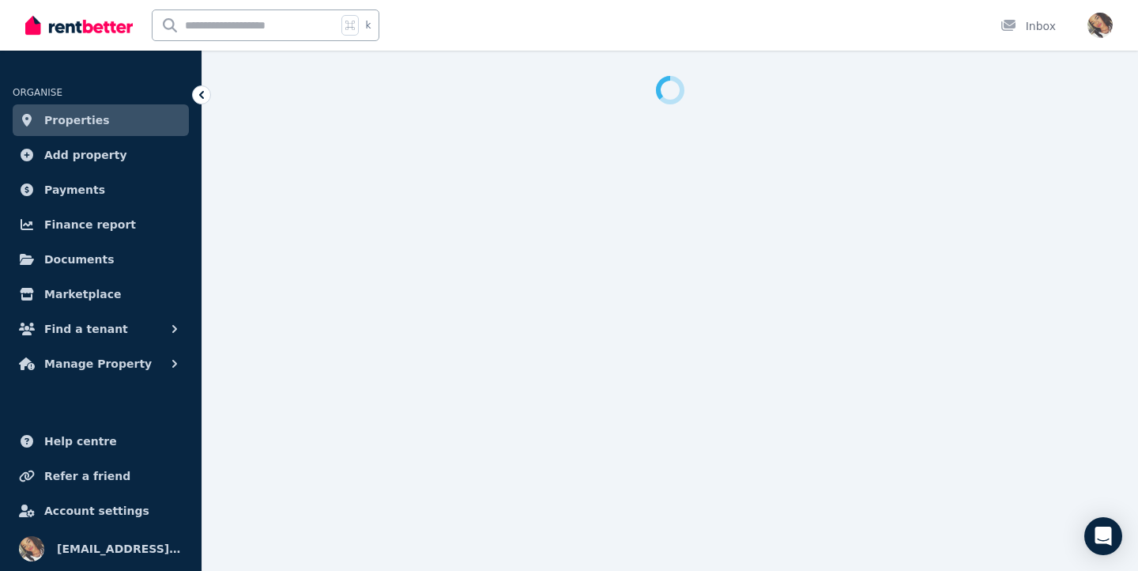
select select "**********"
